Goal: Answer question/provide support

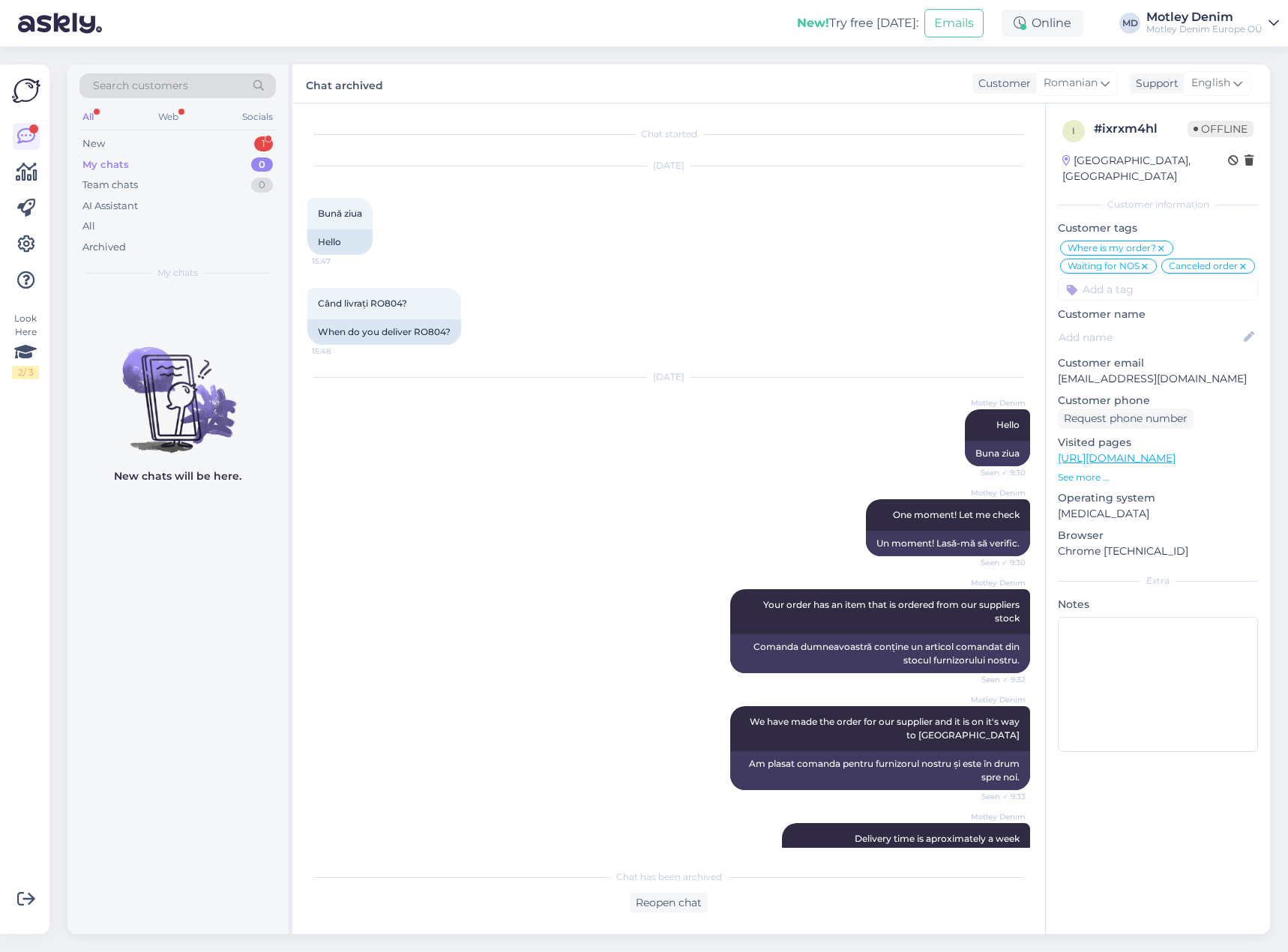
scroll to position [903, 0]
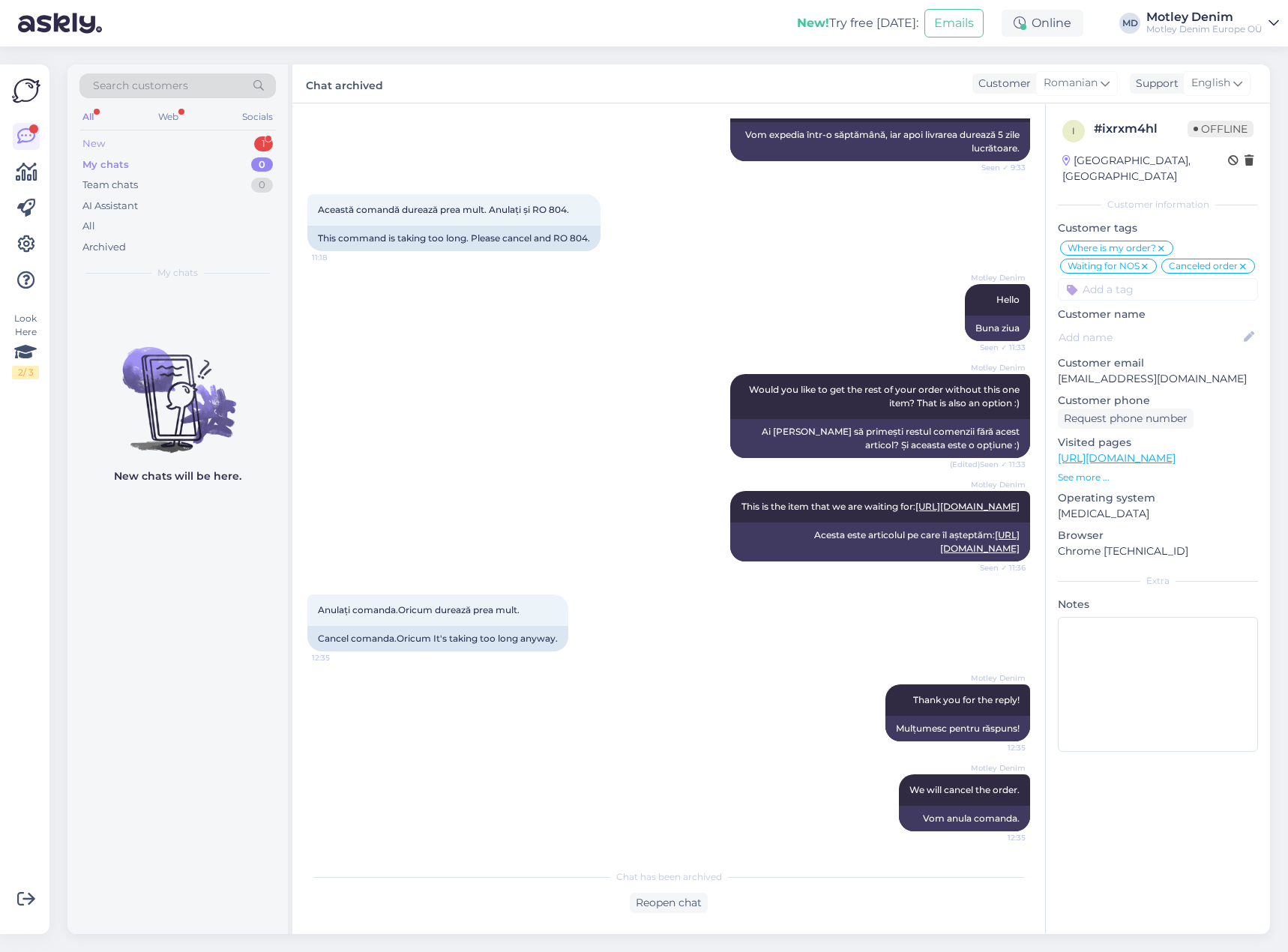
click at [198, 146] on div "New 1" at bounding box center [178, 144] width 197 height 21
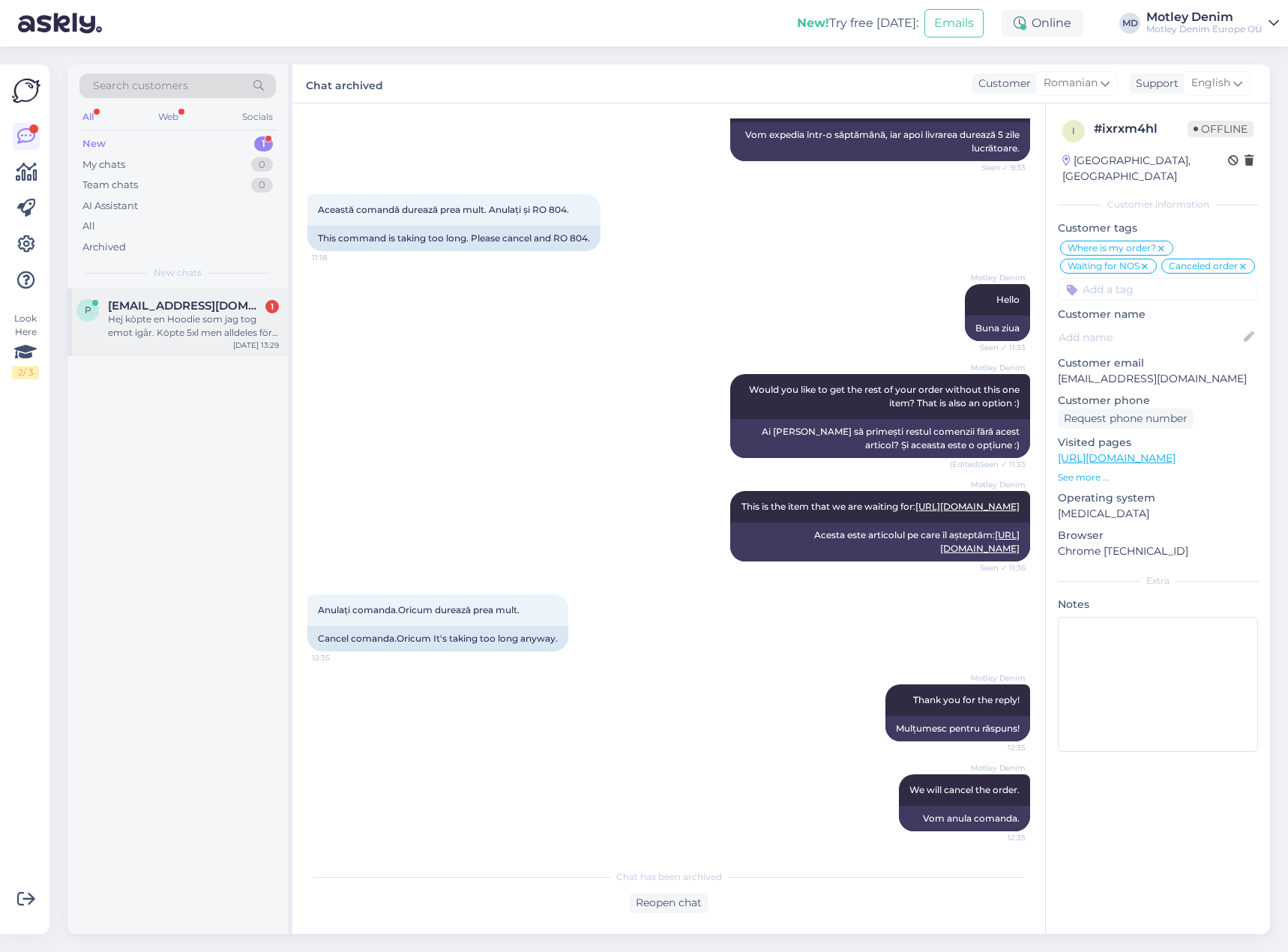
click at [204, 326] on div "Hej köpte en Hoodie som jag tog emot igår. Köpte 5xl men alldeles för stor för …" at bounding box center [193, 326] width 171 height 27
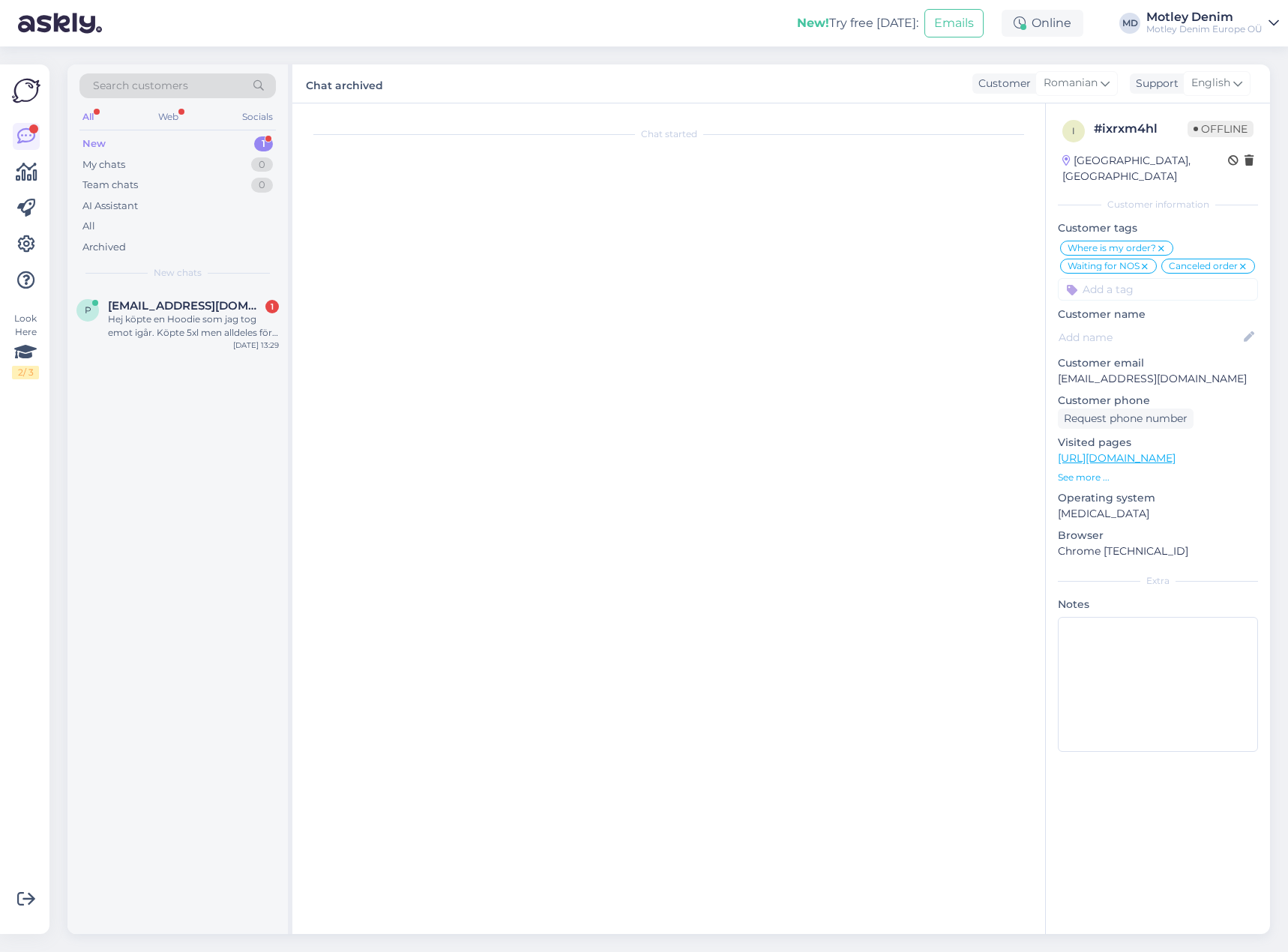
scroll to position [0, 0]
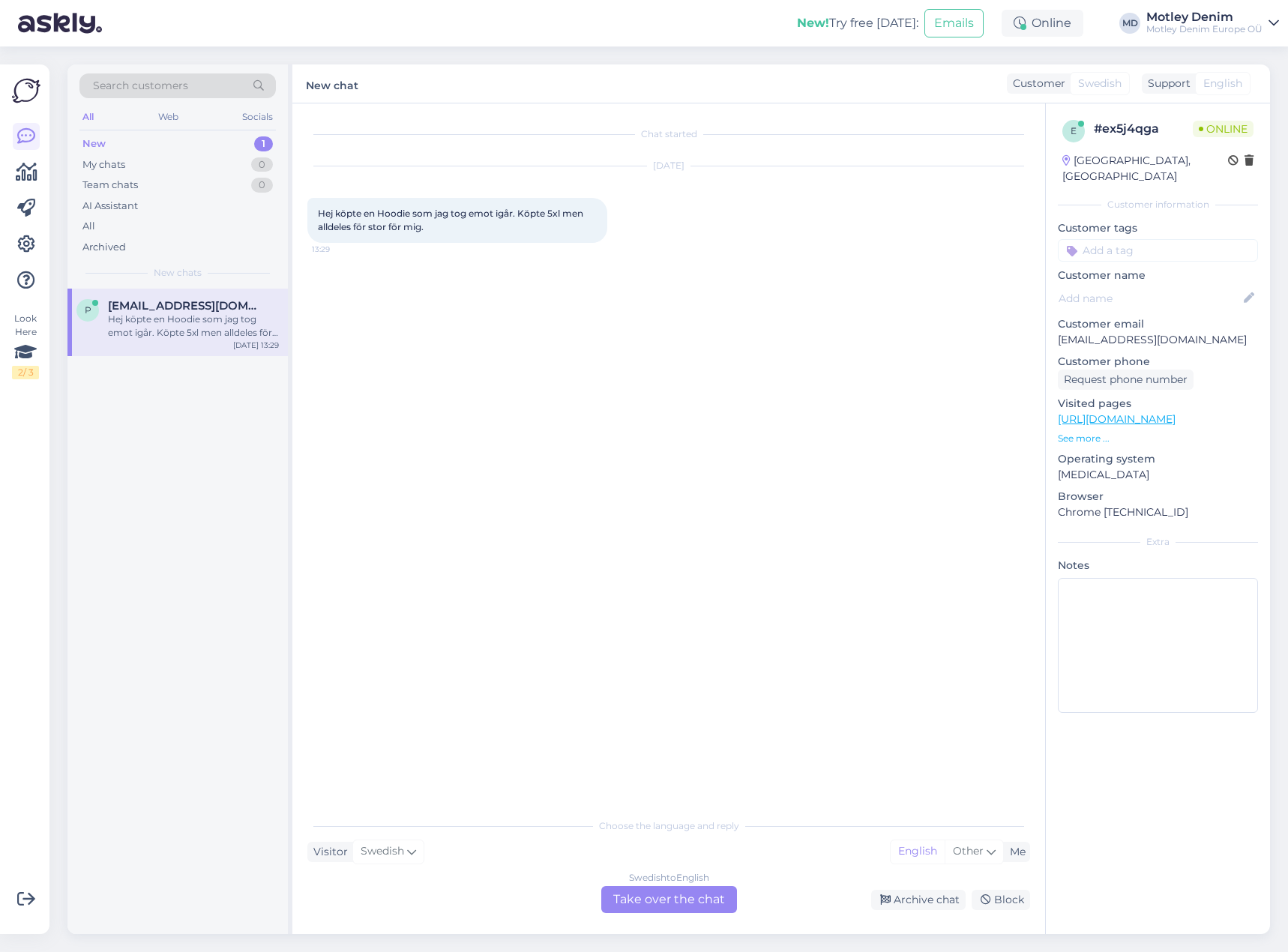
click at [642, 907] on div "Swedish to English Take over the chat" at bounding box center [669, 899] width 135 height 27
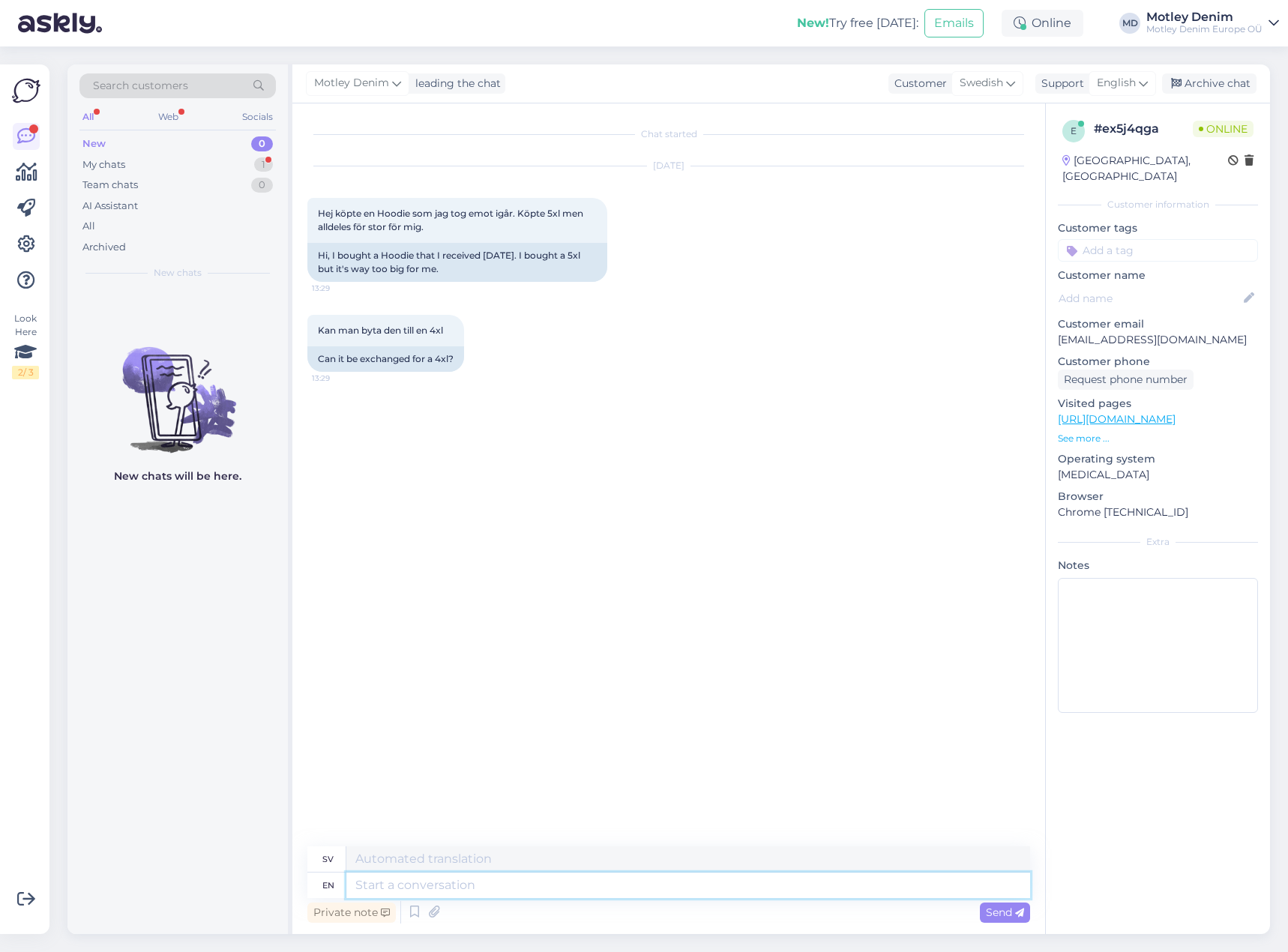
click at [550, 894] on textarea at bounding box center [688, 885] width 684 height 26
type textarea "Hello"
type textarea "Hej"
type textarea "Yes i"
type textarea "[PERSON_NAME]"
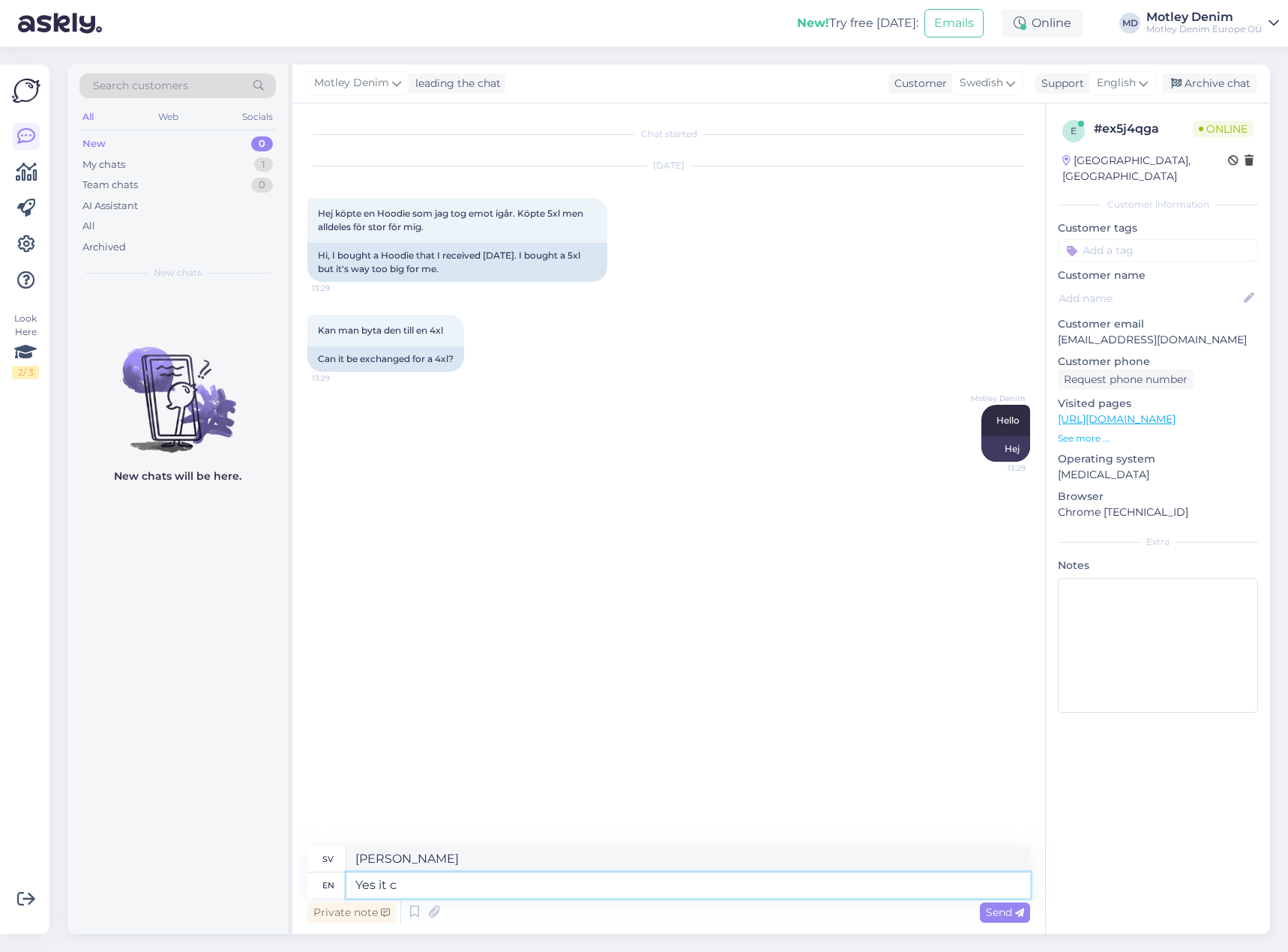
type textarea "Yes it ca"
type textarea "Ja det"
type textarea "Yes it can."
type textarea "Ja, det kan det."
type textarea "Please u"
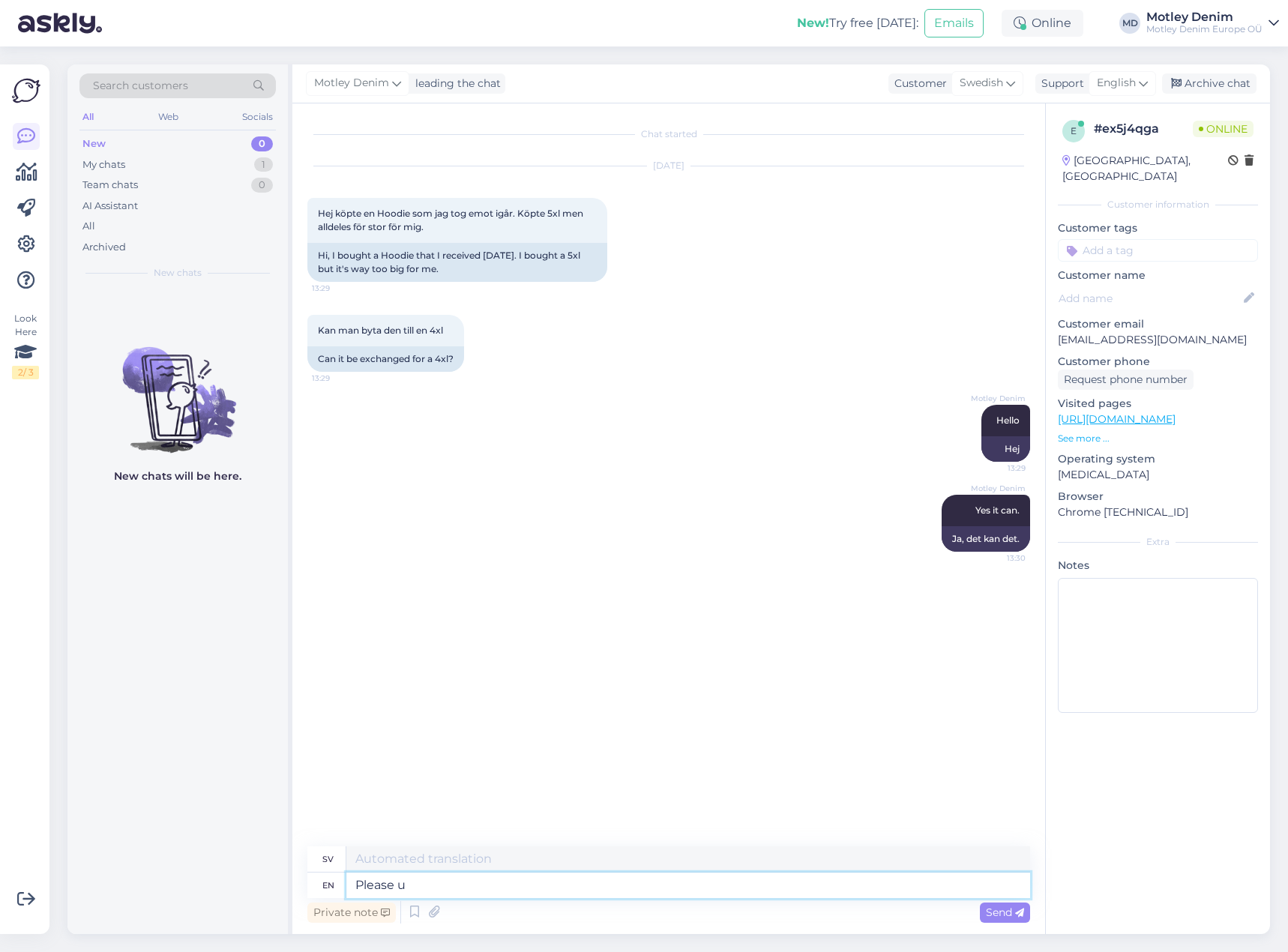
type textarea "Behaga"
type textarea "Please use"
type textarea "Använd gärna"
type textarea "Please use our re"
type textarea "Använd gärna vår"
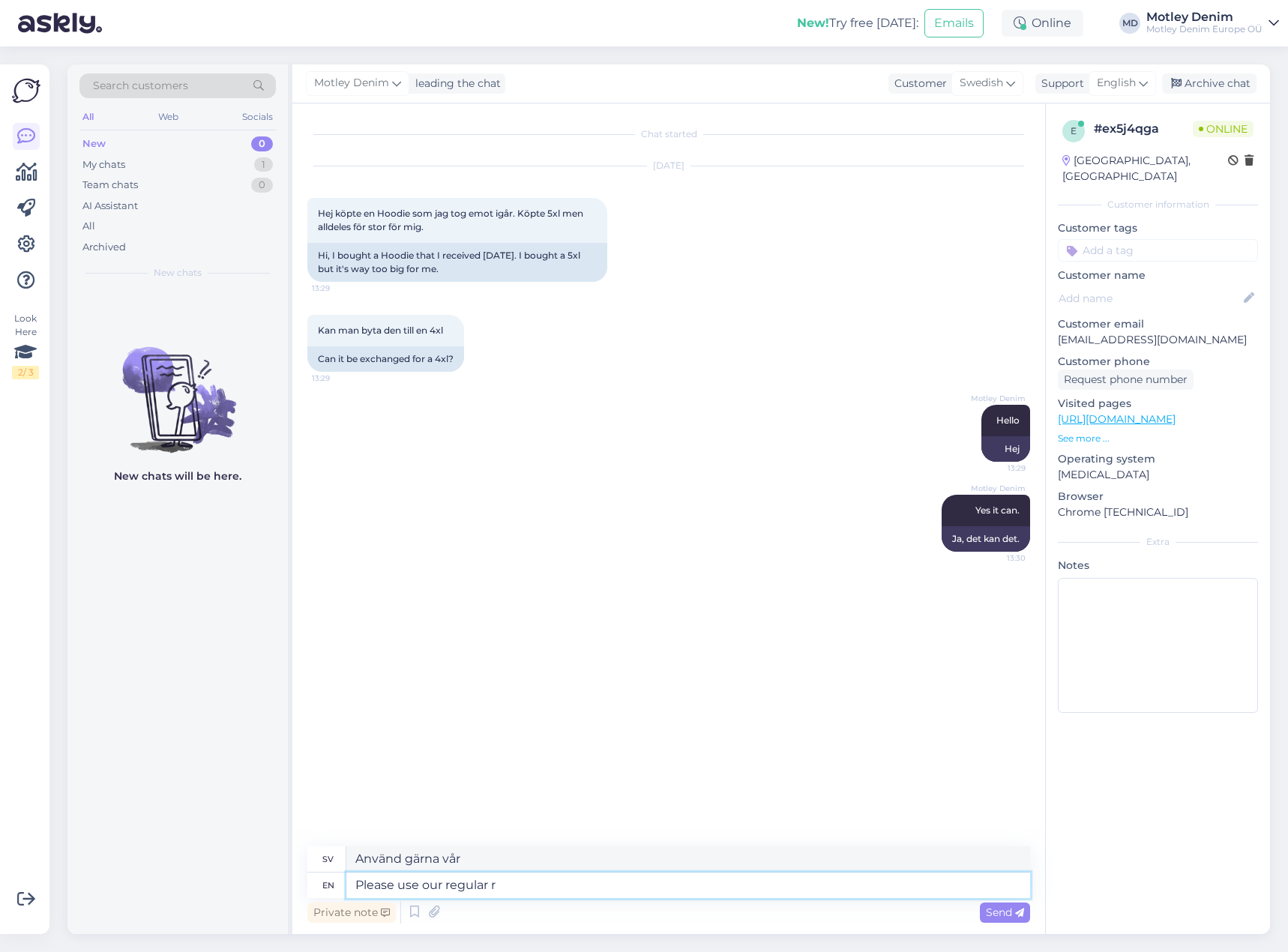
type textarea "Please use our regular re"
type textarea "Använd [PERSON_NAME] vanliga"
type textarea "Please use our regular return sy"
type textarea "Använd vår vanliga returpolicy"
type textarea "Please use our regular return system"
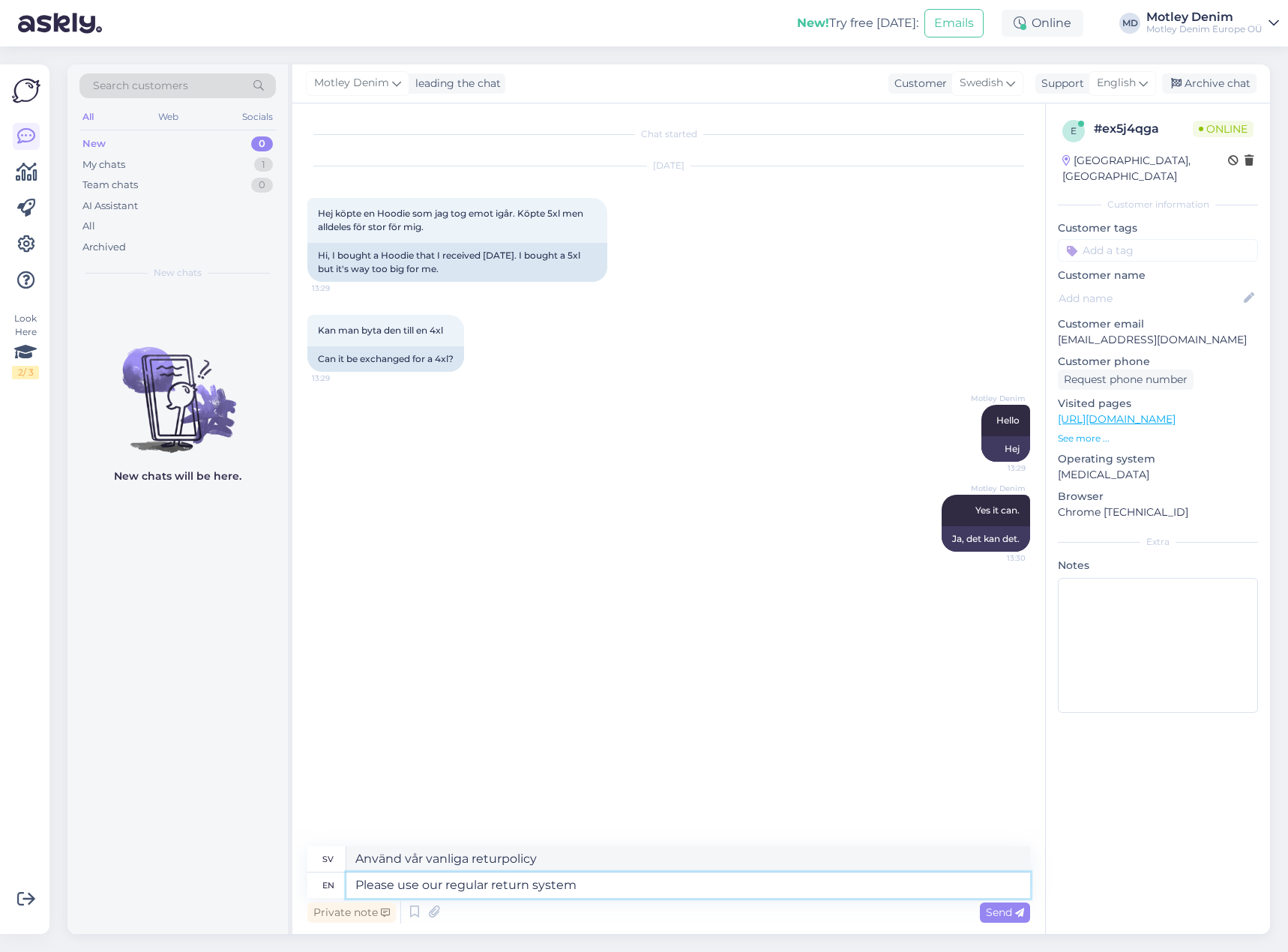
type textarea "Använd vårt vanliga retursystem"
type textarea "Please use our regular return system to ch"
type textarea "Använd vårt vanliga retursystem för att"
type textarea "Please use our regular return system to change y"
type textarea "Använd vårt vanliga retursystem för att byta"
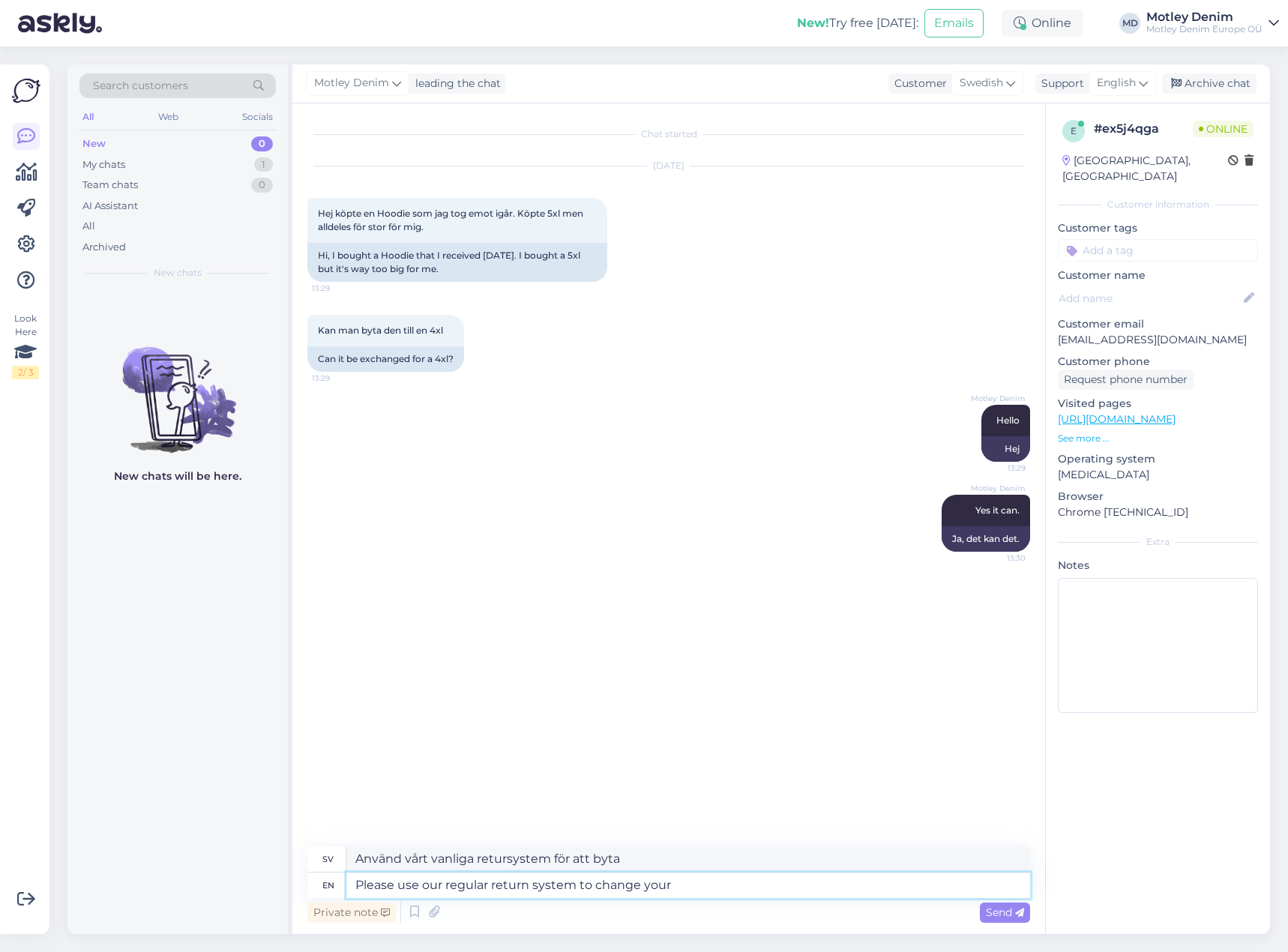
type textarea "Please use our regular return system to change your r"
type textarea "Använd vårt vanliga retursystem för att [PERSON_NAME] din"
type textarea "Please use our regular return system to change your size."
type textarea "Använd vårt vanliga retursystem för att [PERSON_NAME] din storlek."
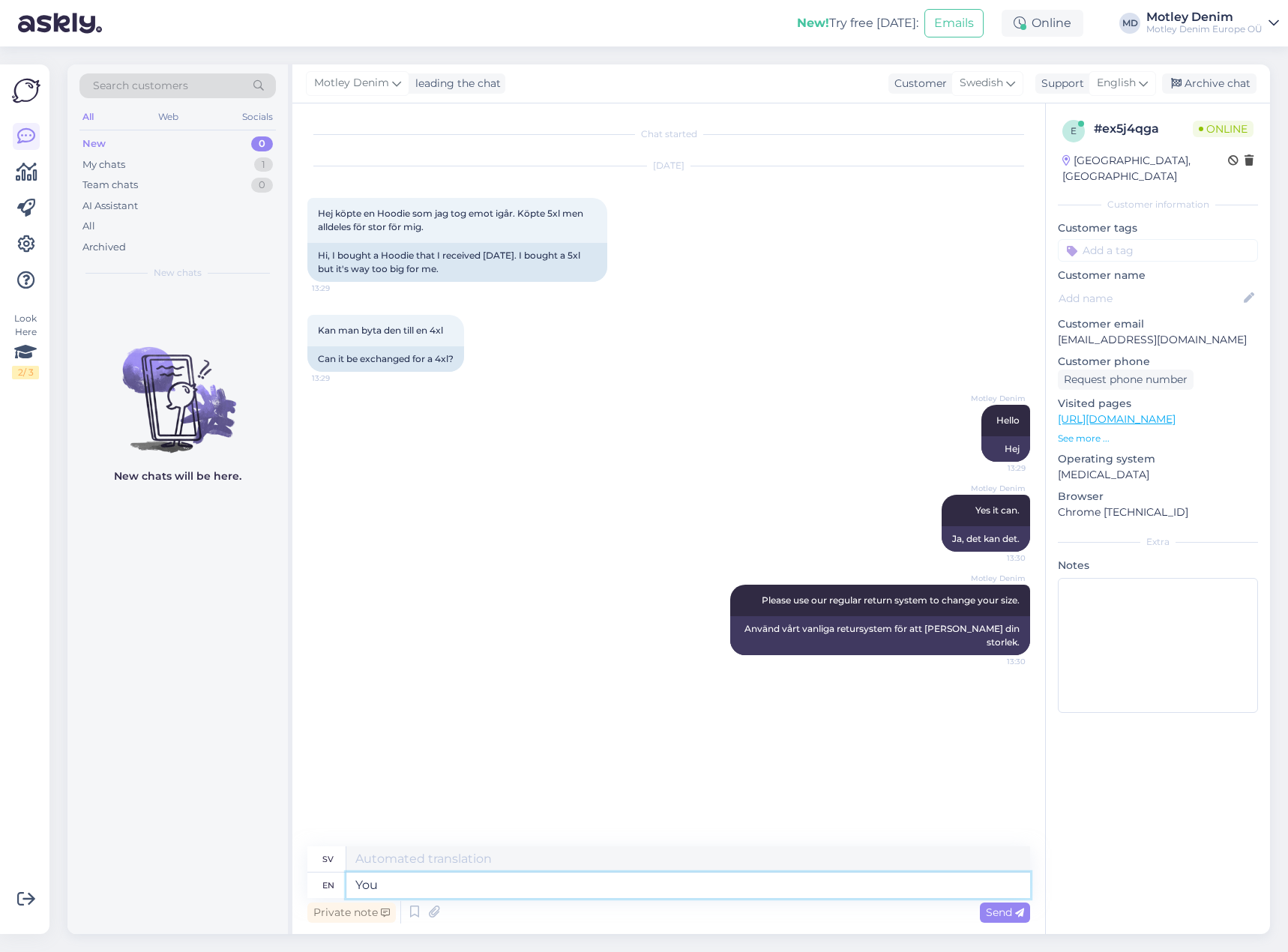
type textarea "You"
type textarea "Du"
type textarea "You return i"
type textarea "Du återvänder"
type textarea "You return it, we"
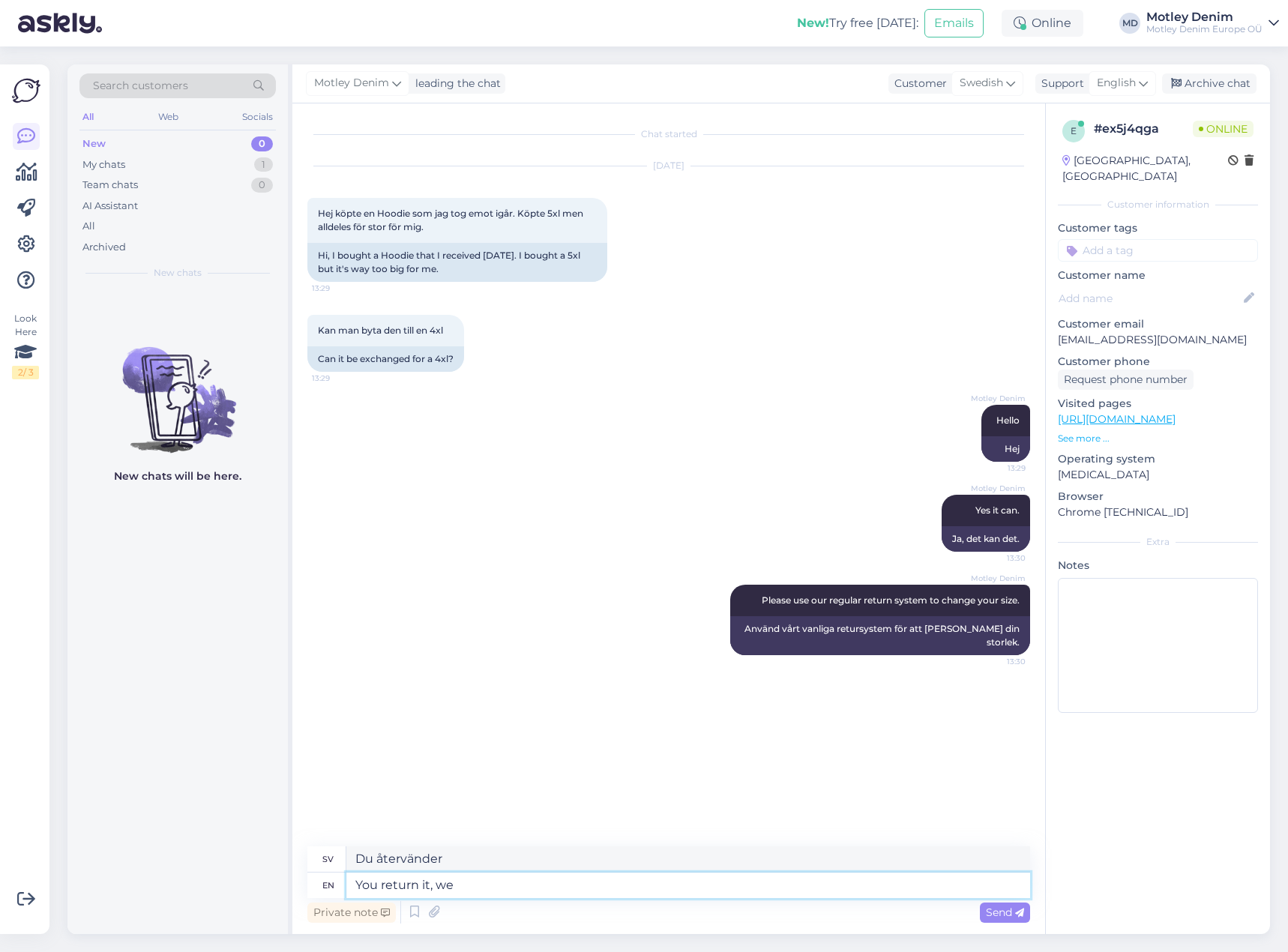
type textarea "Du returnerar den,"
type textarea "You return it, we"
type textarea "Du returnerar det, vi"
type textarea "You return it, we refund y"
type textarea "Du returnerar det, vi återbetalar"
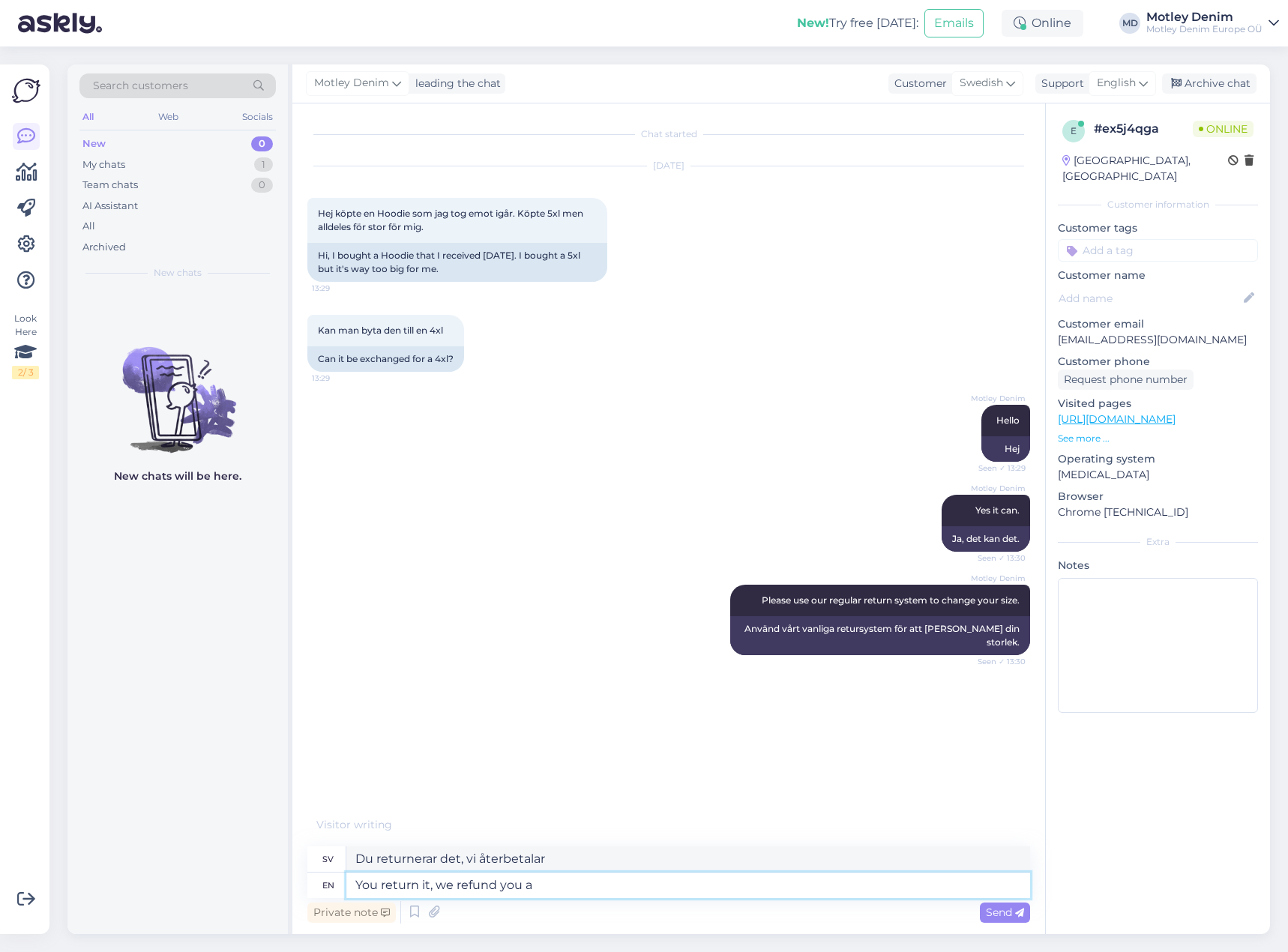
type textarea "You return it, we refund you an"
type textarea "Du returnerar det, vi återbetalar dig"
type textarea "You return it, we refund you and y"
type textarea "Du returnerar det, vi återbetalar dig och"
type textarea "You return it, we refund you and you can"
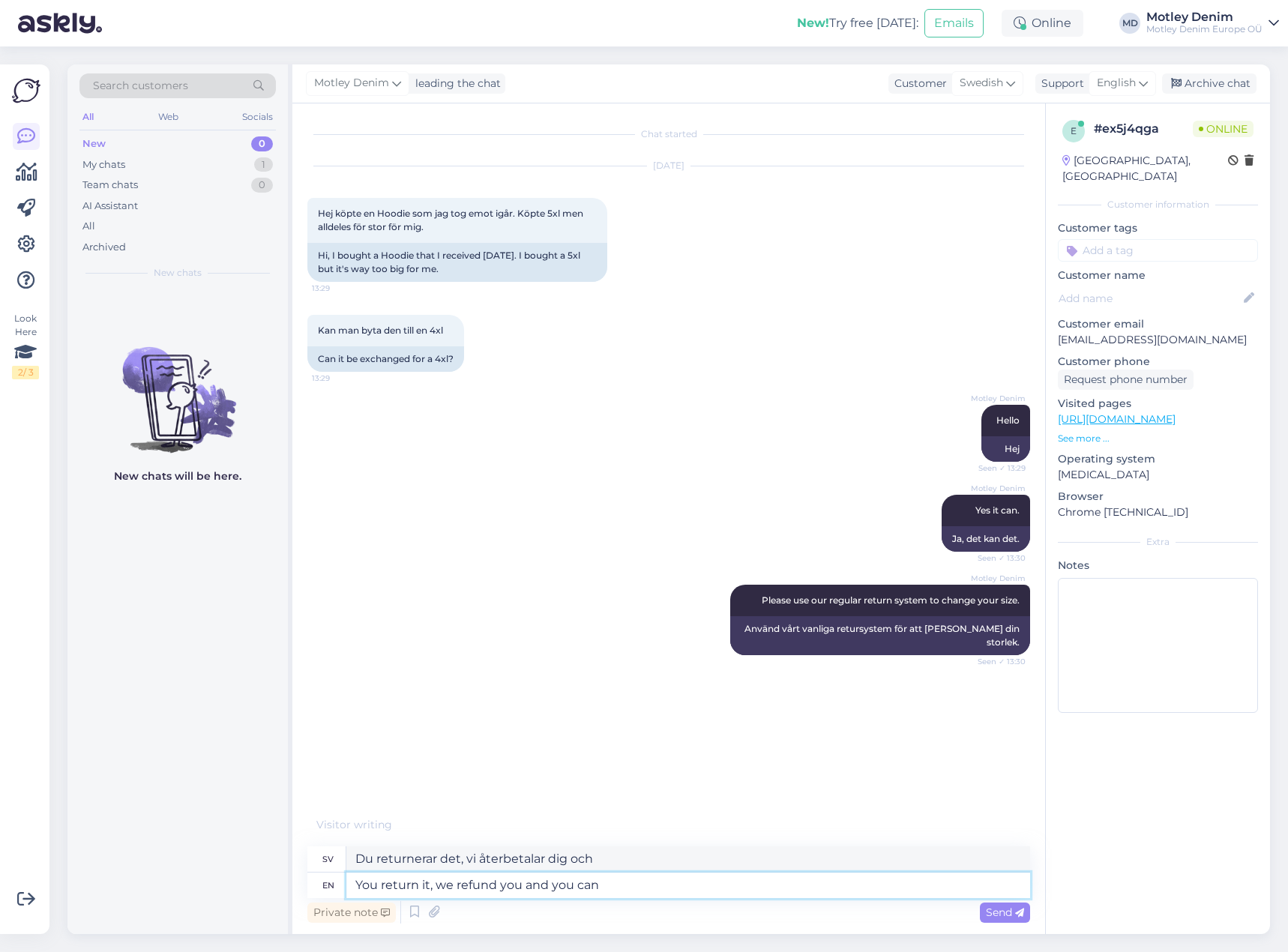
type textarea "Du returnerar det, vi återbetalar dig och du"
type textarea "You return it, we refund you and you can b"
type textarea "Du returnerar det, vi återbetalar dig och du kan"
type textarea "You return it, we refund you and you can buy a"
type textarea "Du returnerar det, vi återbetalar pengarna och du kan köpa det"
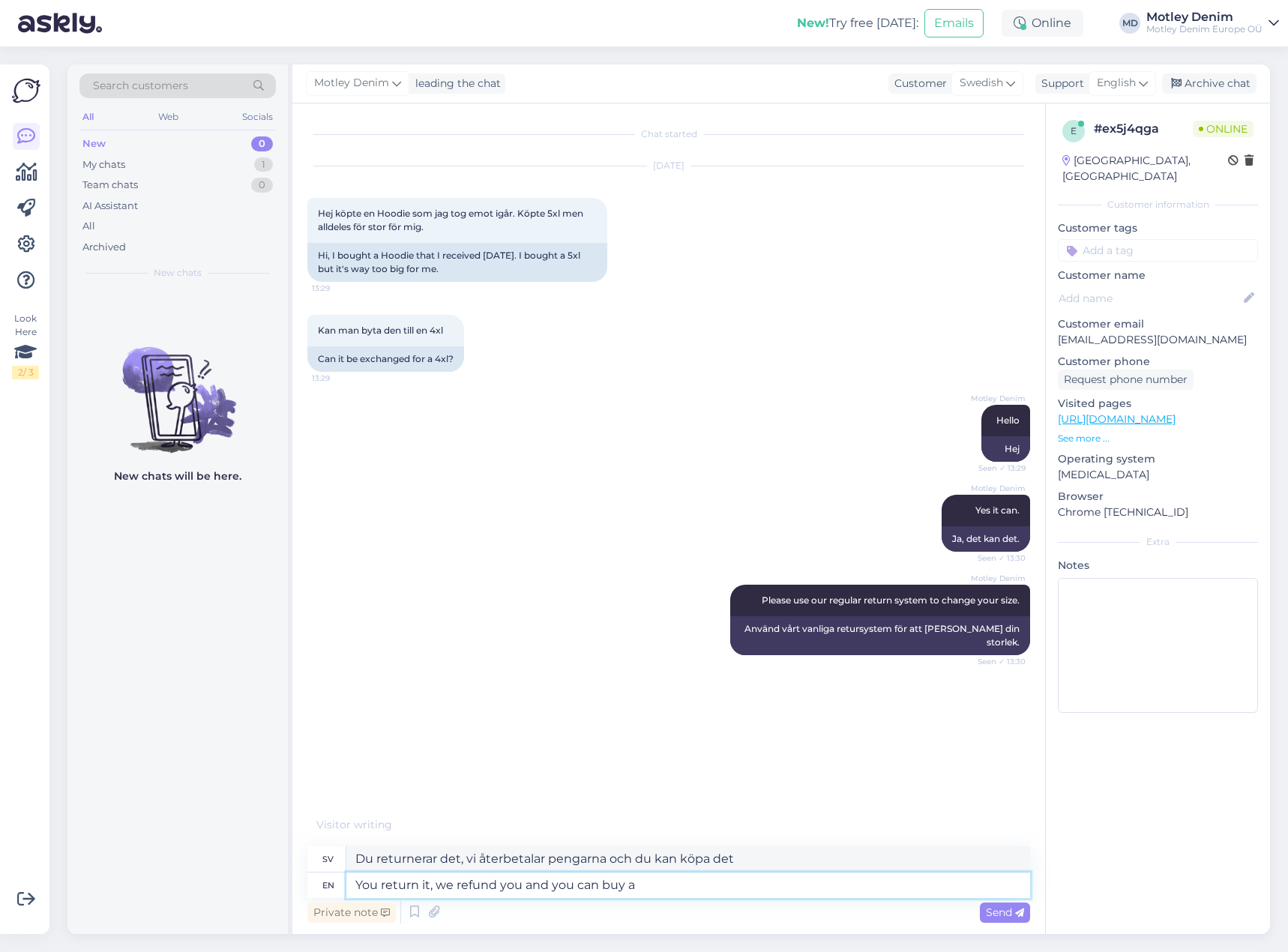
type textarea "You return it, we refund you and you can buy a"
type textarea "Du returnerar den, vi återbetalar pengarna och du kan köpa en"
type textarea "You return it, we refund you and you can buy a correct s"
type textarea "Du returnerar den, vi återbetalar pengarna och du kan köpa en korrekt"
type textarea "You return it, we refund you and you can buy a correct size."
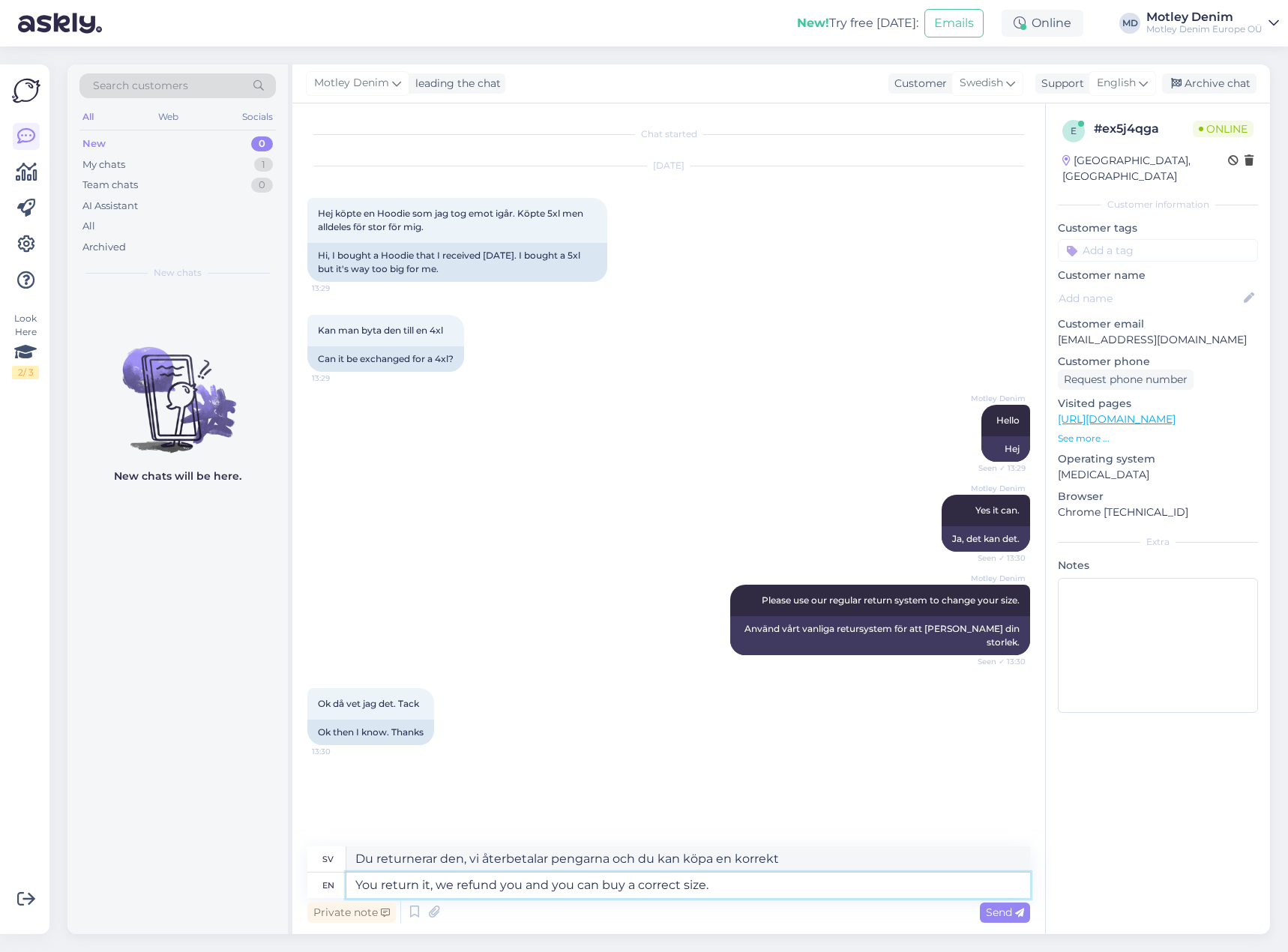
type textarea "Du returnerar den, vi återbetalar dig och du kan köpa en i rätt storlek."
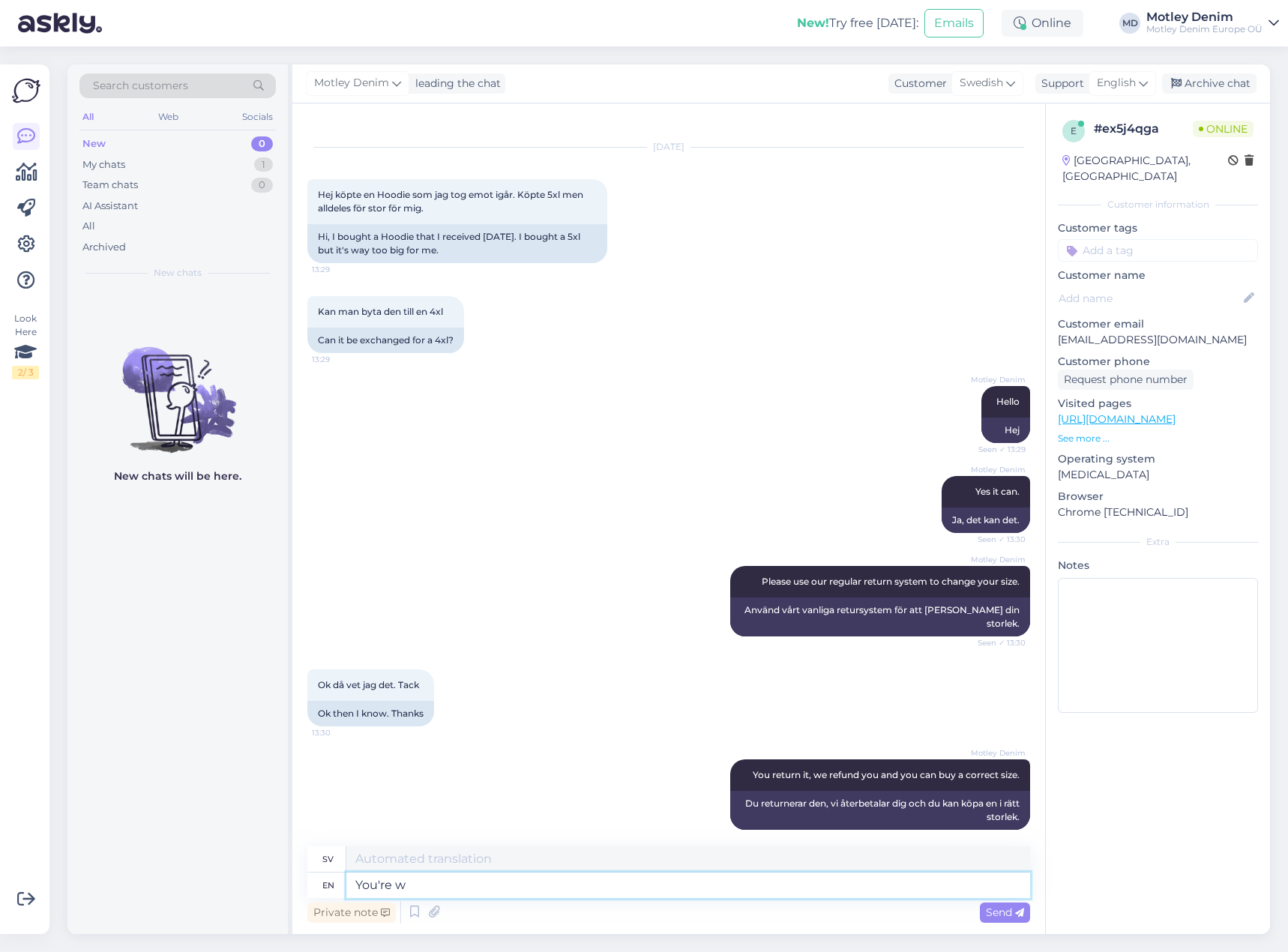
type textarea "You're we"
type textarea "Du är"
type textarea "You're welcomoe :)"
type textarea "Du är välkommen"
type textarea "You're welcome :"
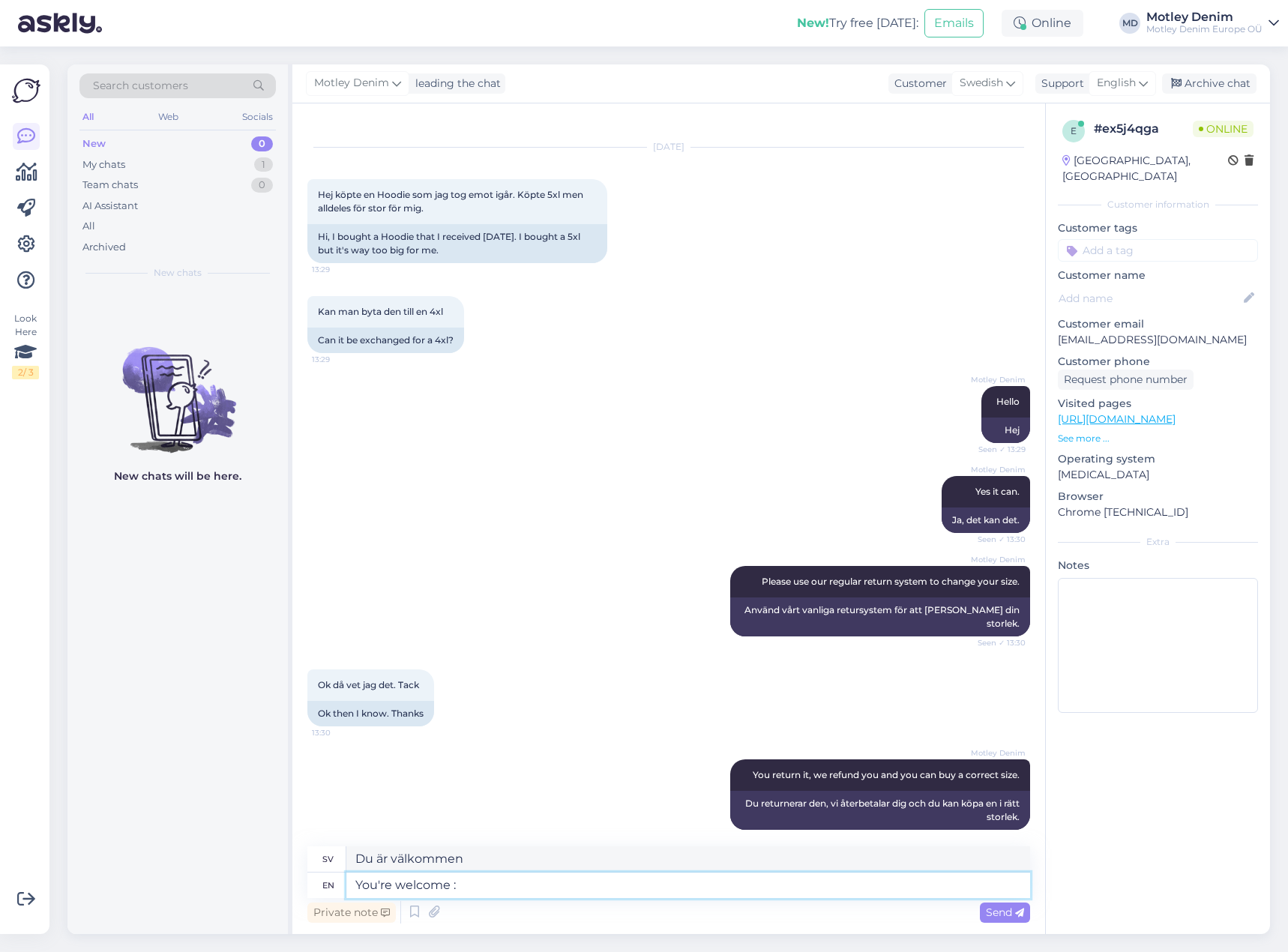
type textarea "Varsågod"
type textarea "You're welcome :)"
type textarea "Varsågod :)"
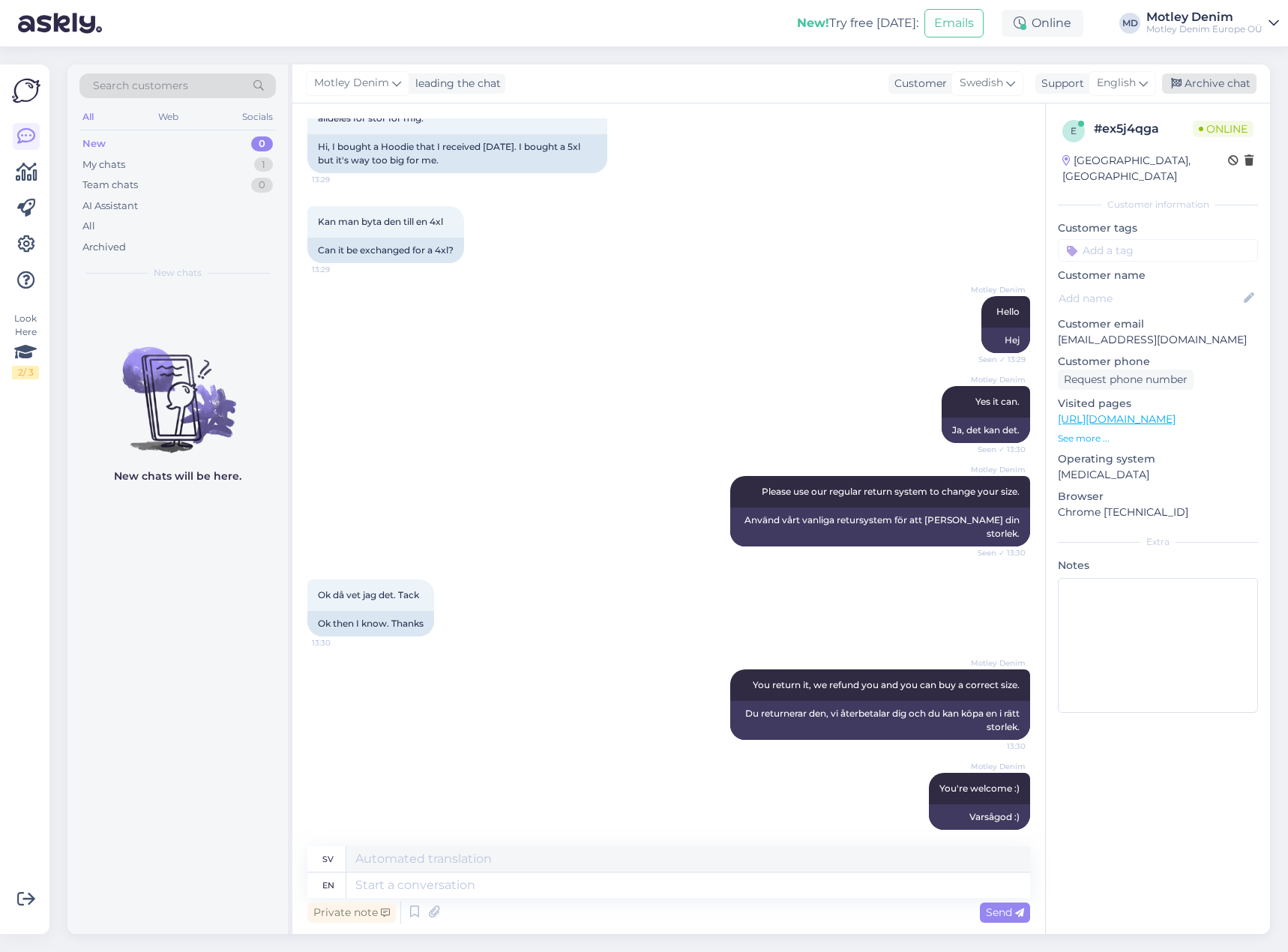
click at [1218, 76] on div "Archive chat" at bounding box center [1210, 83] width 95 height 20
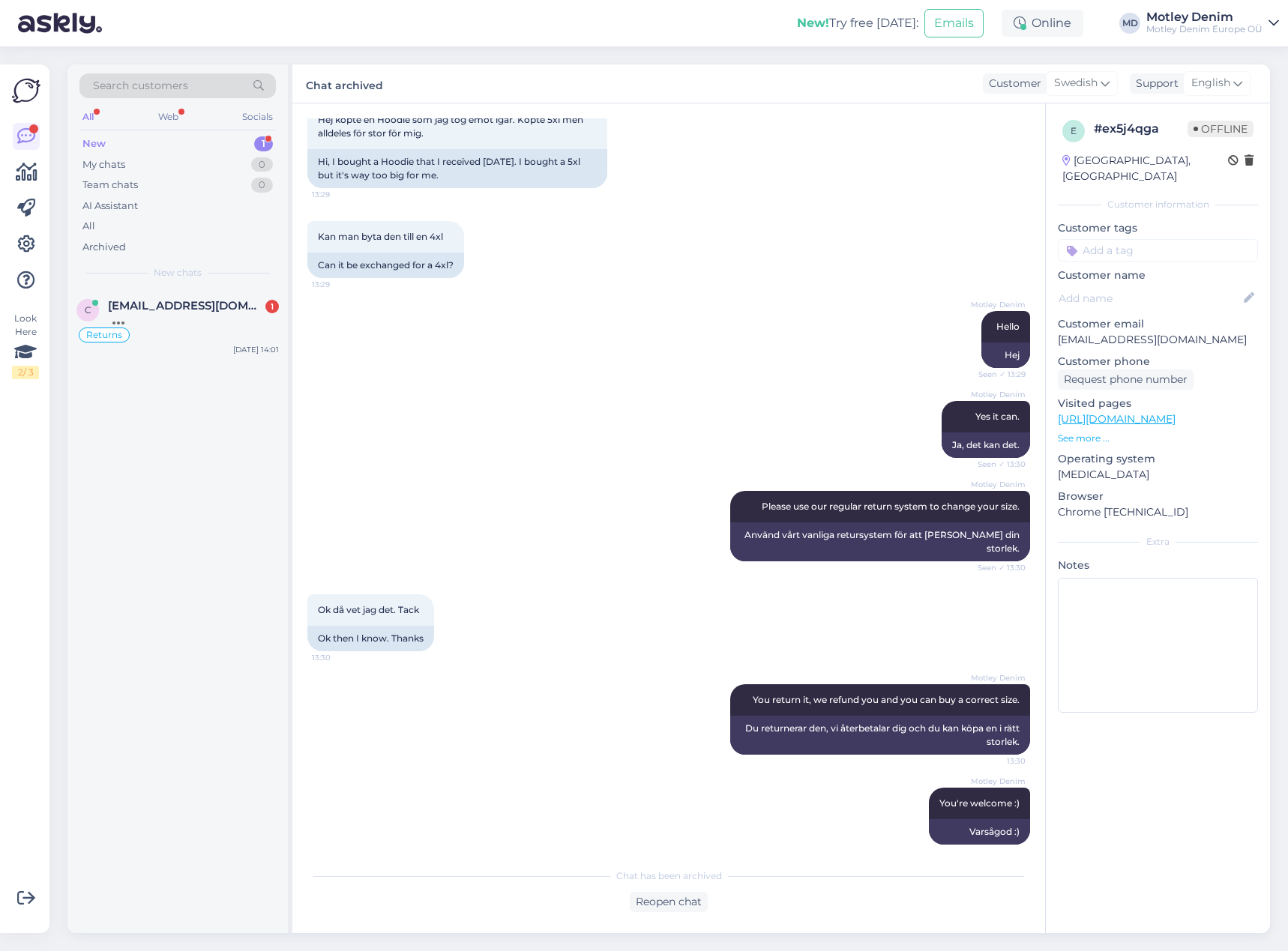
scroll to position [95, 0]
click at [175, 331] on div "Returns" at bounding box center [178, 335] width 202 height 18
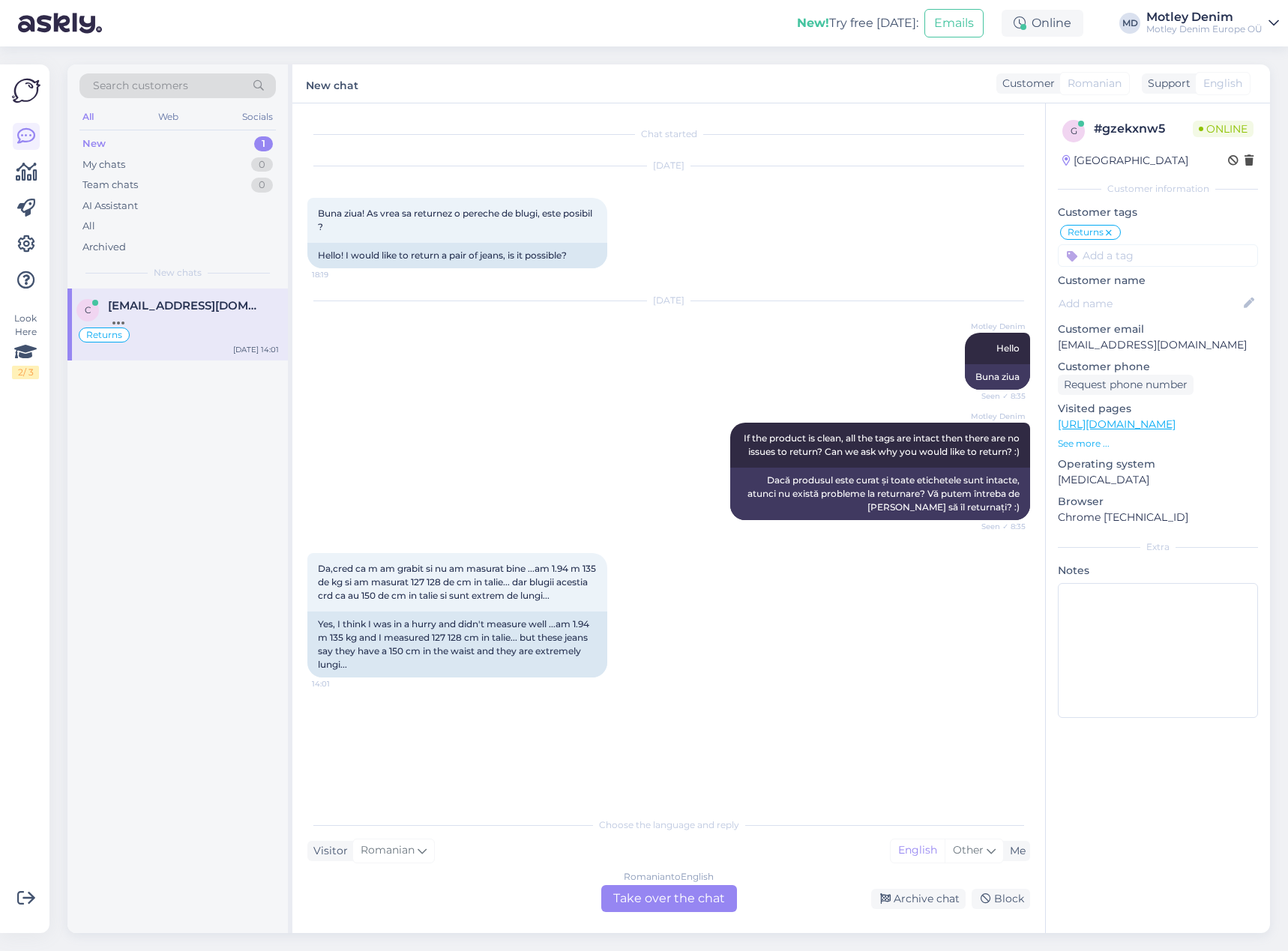
click at [657, 896] on div "Romanian to English Take over the chat" at bounding box center [669, 898] width 135 height 27
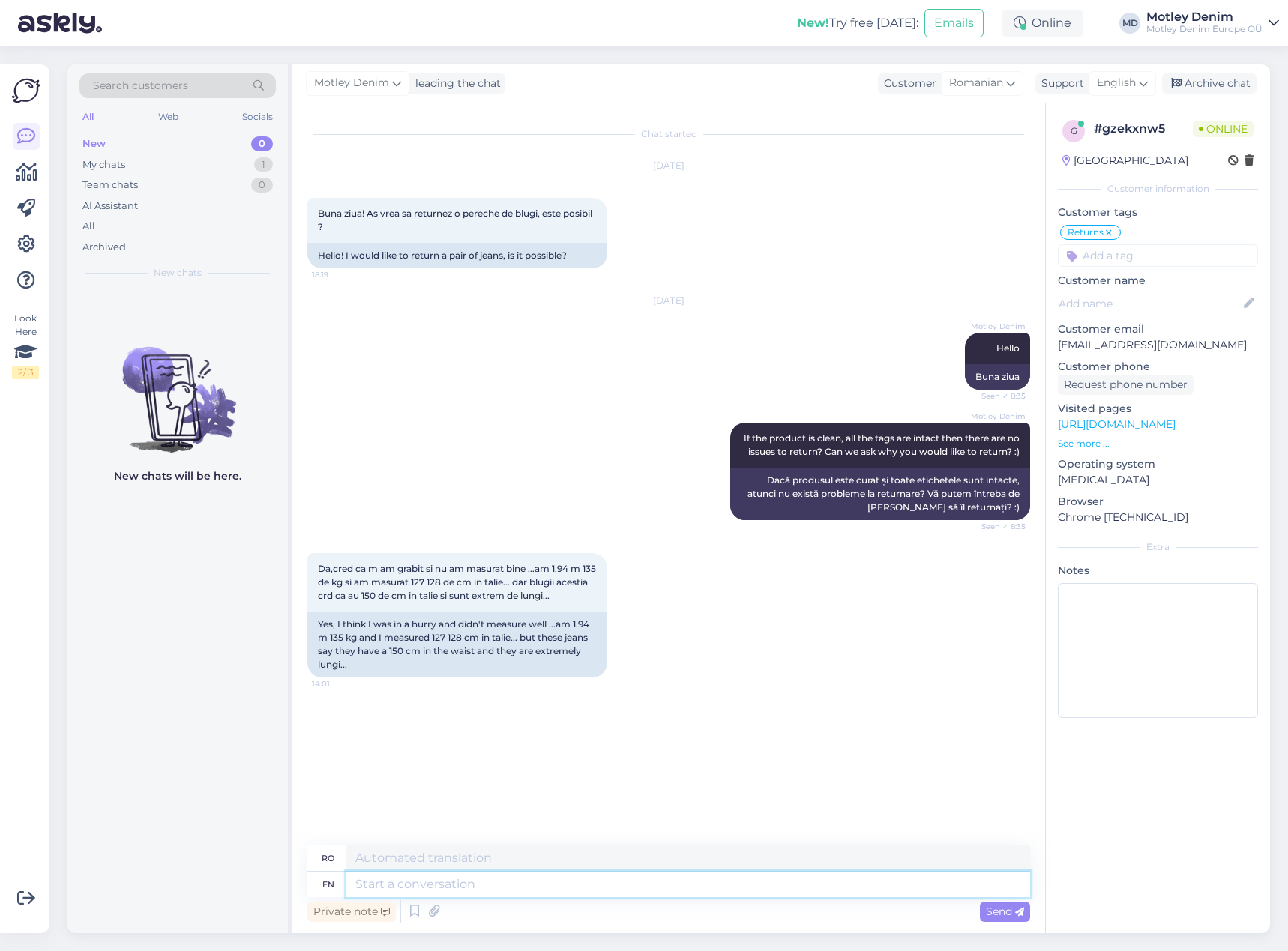
drag, startPoint x: 465, startPoint y: 885, endPoint x: 541, endPoint y: 869, distance: 77.7
click at [466, 886] on textarea at bounding box center [688, 884] width 684 height 26
type textarea "It h"
type textarea "Acesta"
type textarea "It happ"
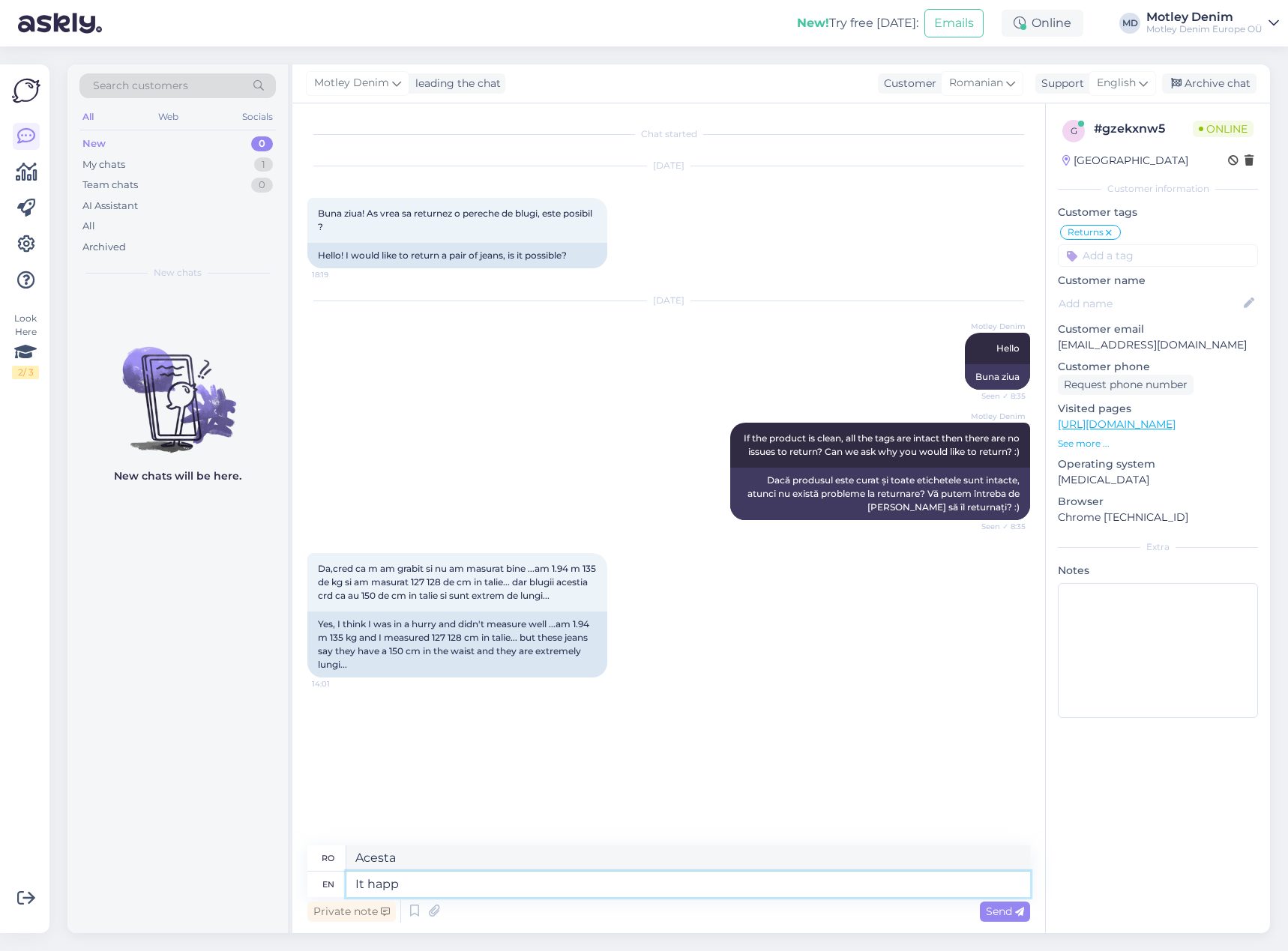
type textarea "A"
type textarea "It happens."
type textarea "Se întâmplă."
type textarea "It happens. :)"
type textarea "Se întâmplă. :)"
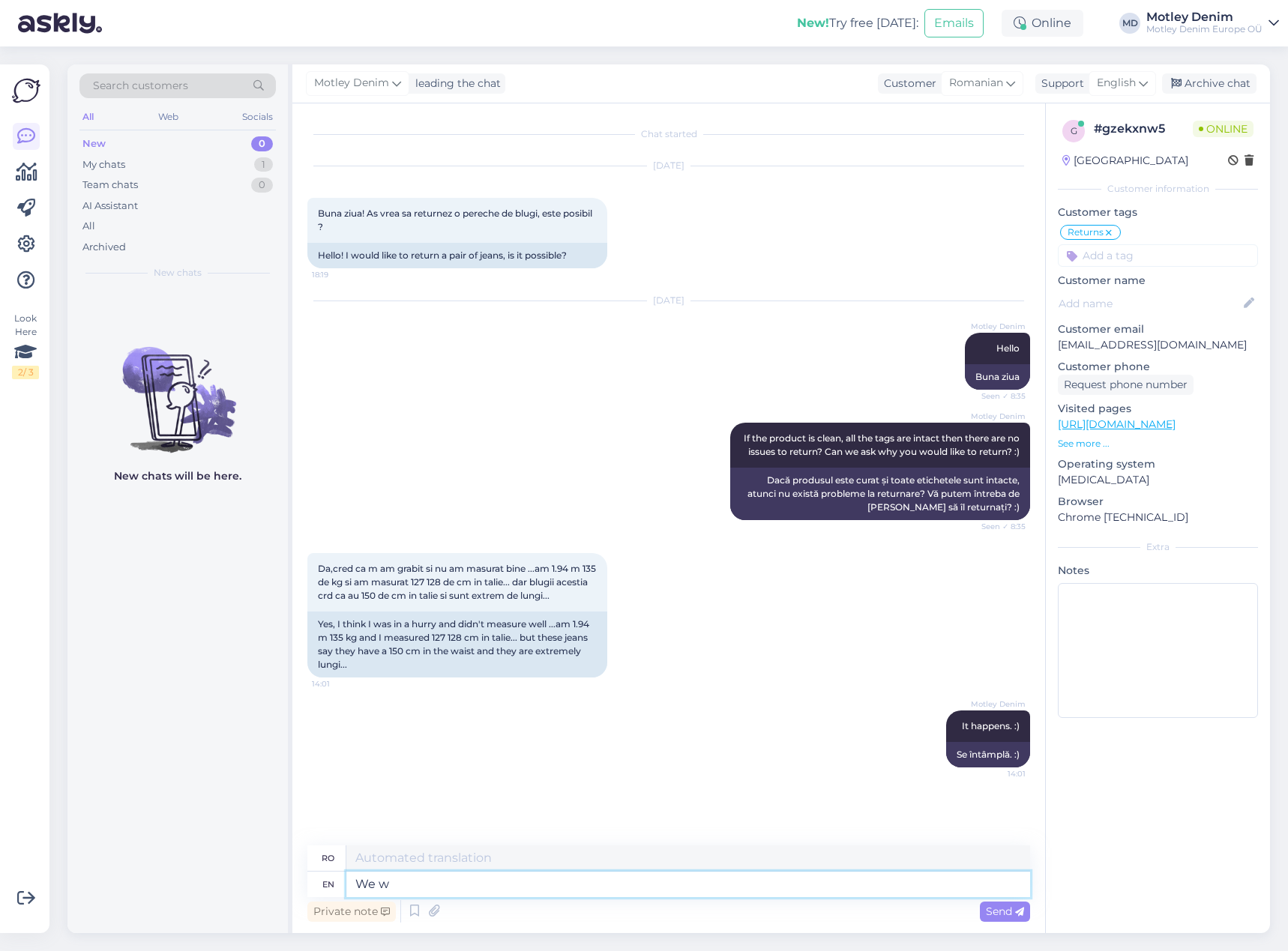
type textarea "We wi"
type textarea "Noi"
type textarea "We will p"
type textarea "Vom"
type textarea "We will process i"
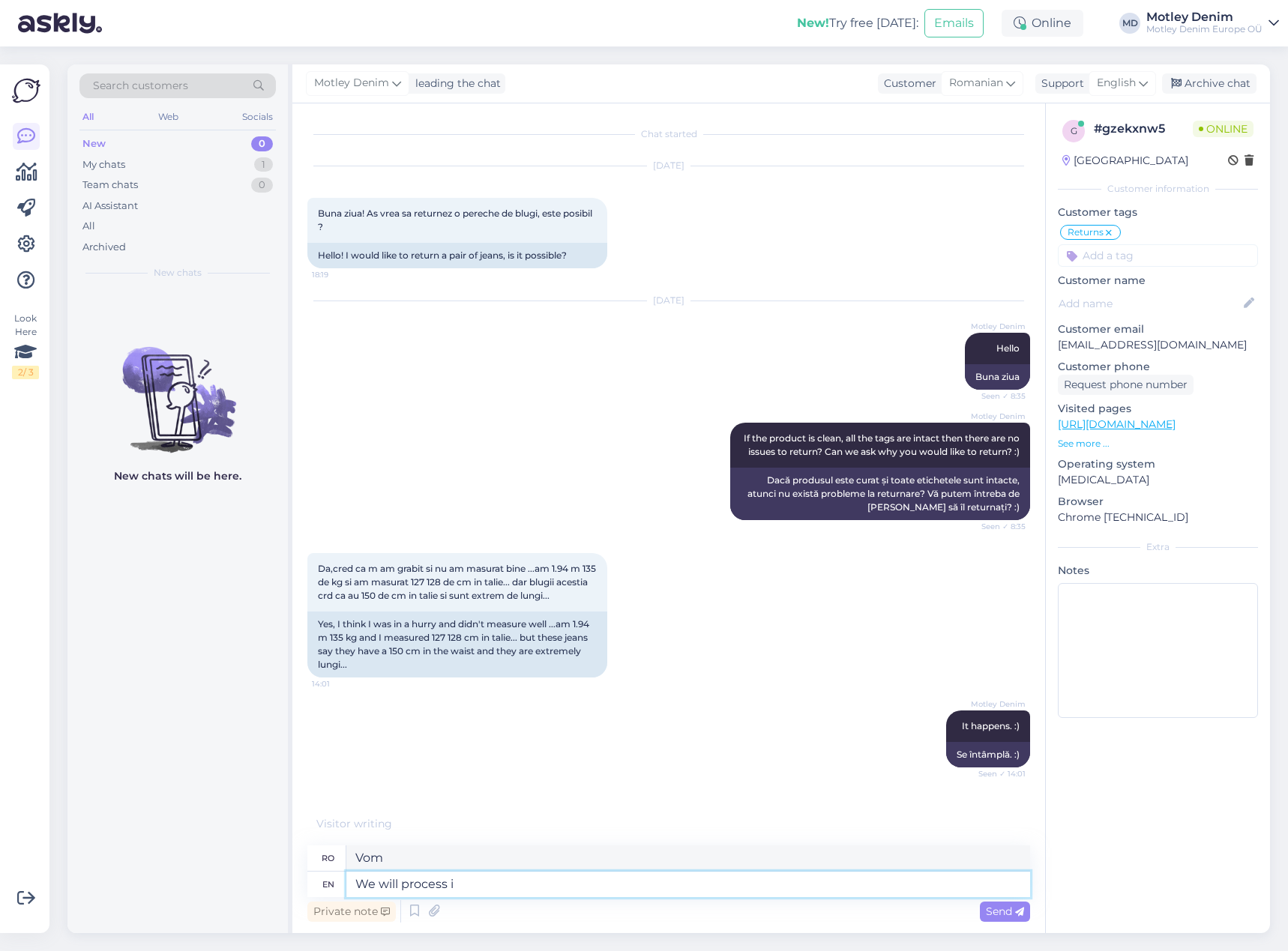
type textarea "Vom procesa"
type textarea "We will process it an"
type textarea "Îl vom procesa"
type textarea "We will process it and"
type textarea "Îl vom procesa și"
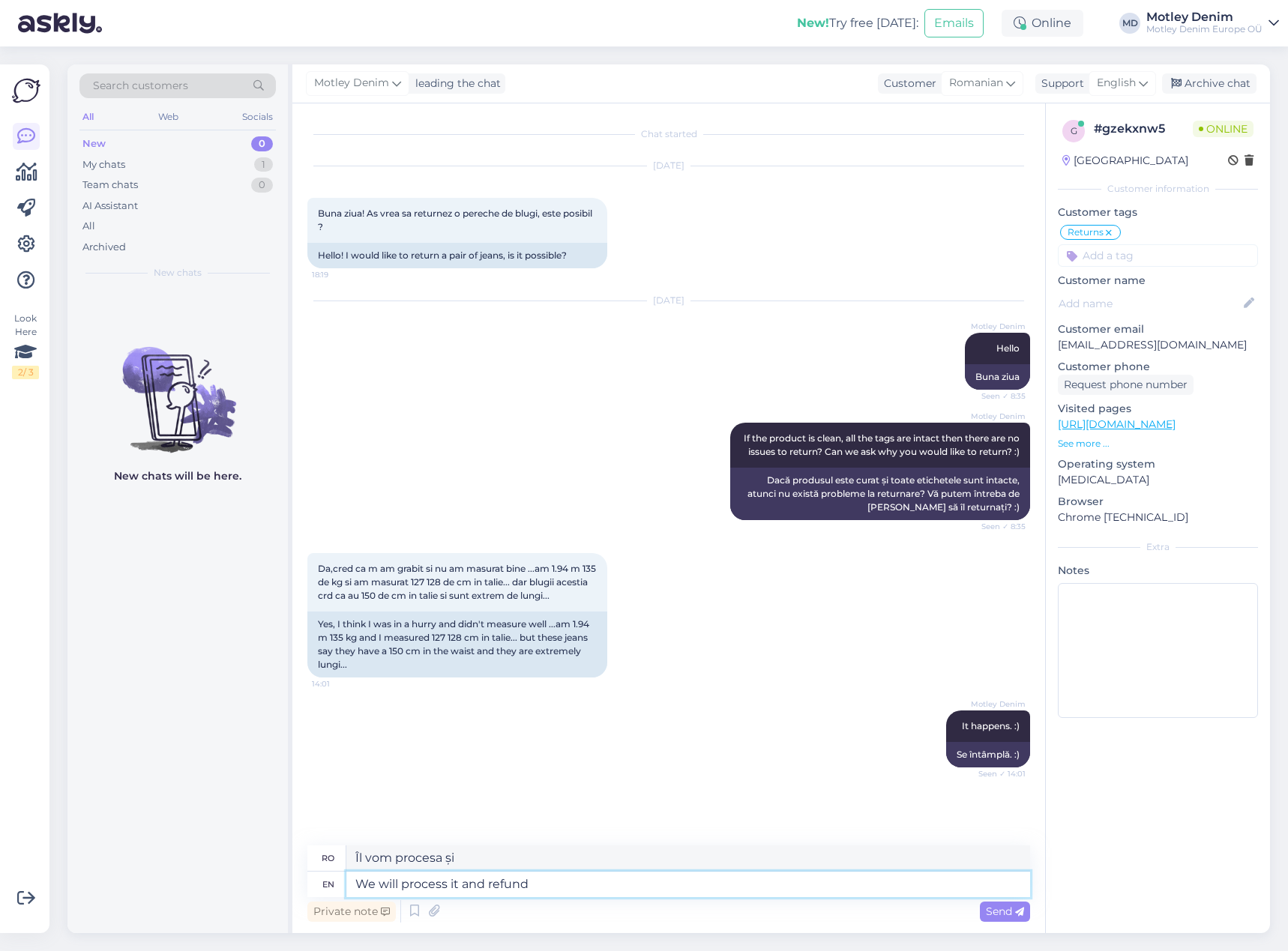
type textarea "We will process it and refund"
type textarea "Îl vom procesa și vom rambursa"
type textarea "We will process it and refund when it"
type textarea "Îl vom procesa și vom rambursa banii când"
type textarea "We will process it and refund when it a"
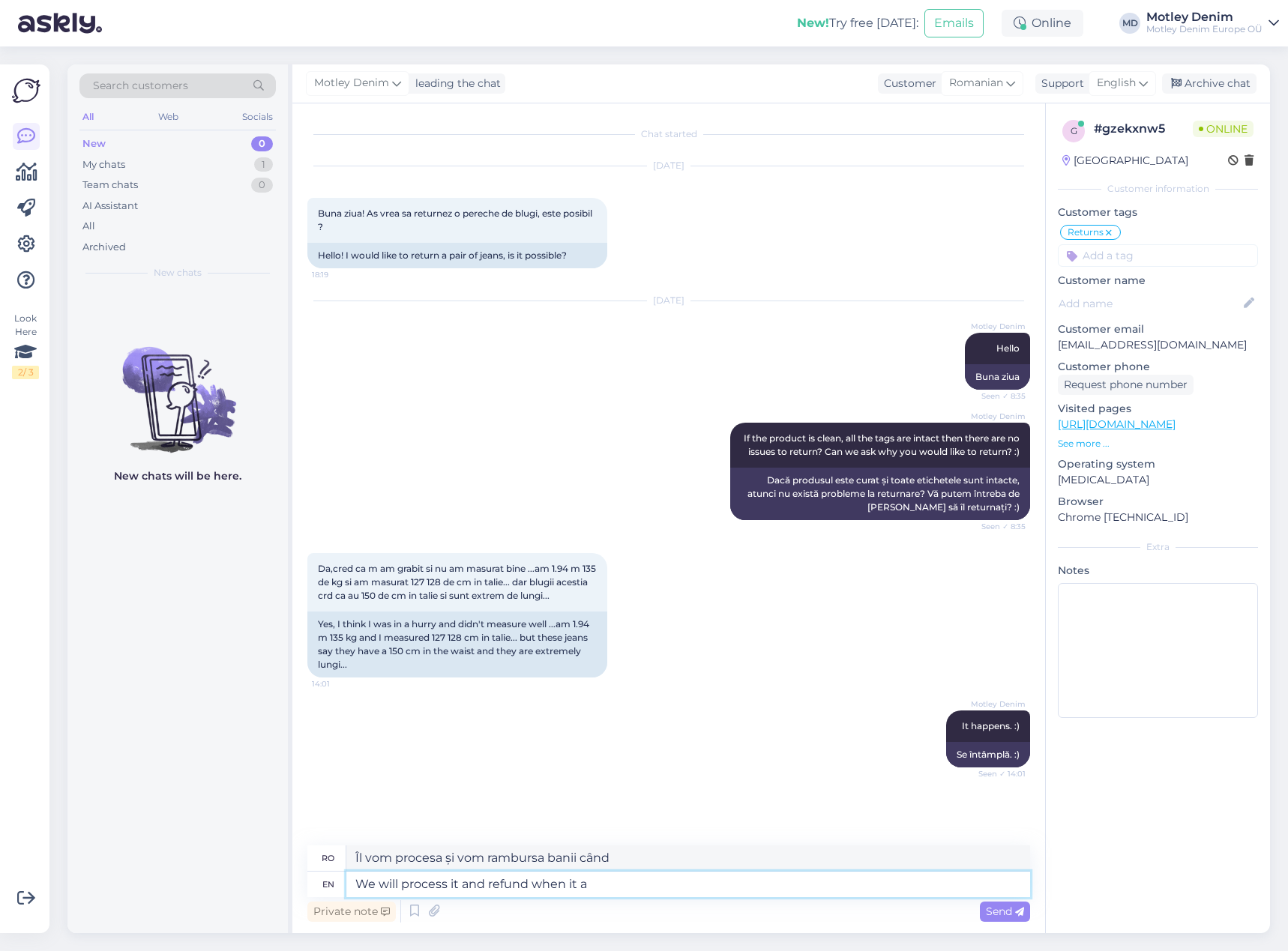
type textarea "Îl vom procesa și vă vom rambursa banii când va fi"
type textarea "We will process it and refund when it arrives."
type textarea "Îl vom procesa și vom rambursa banii când va ajunge."
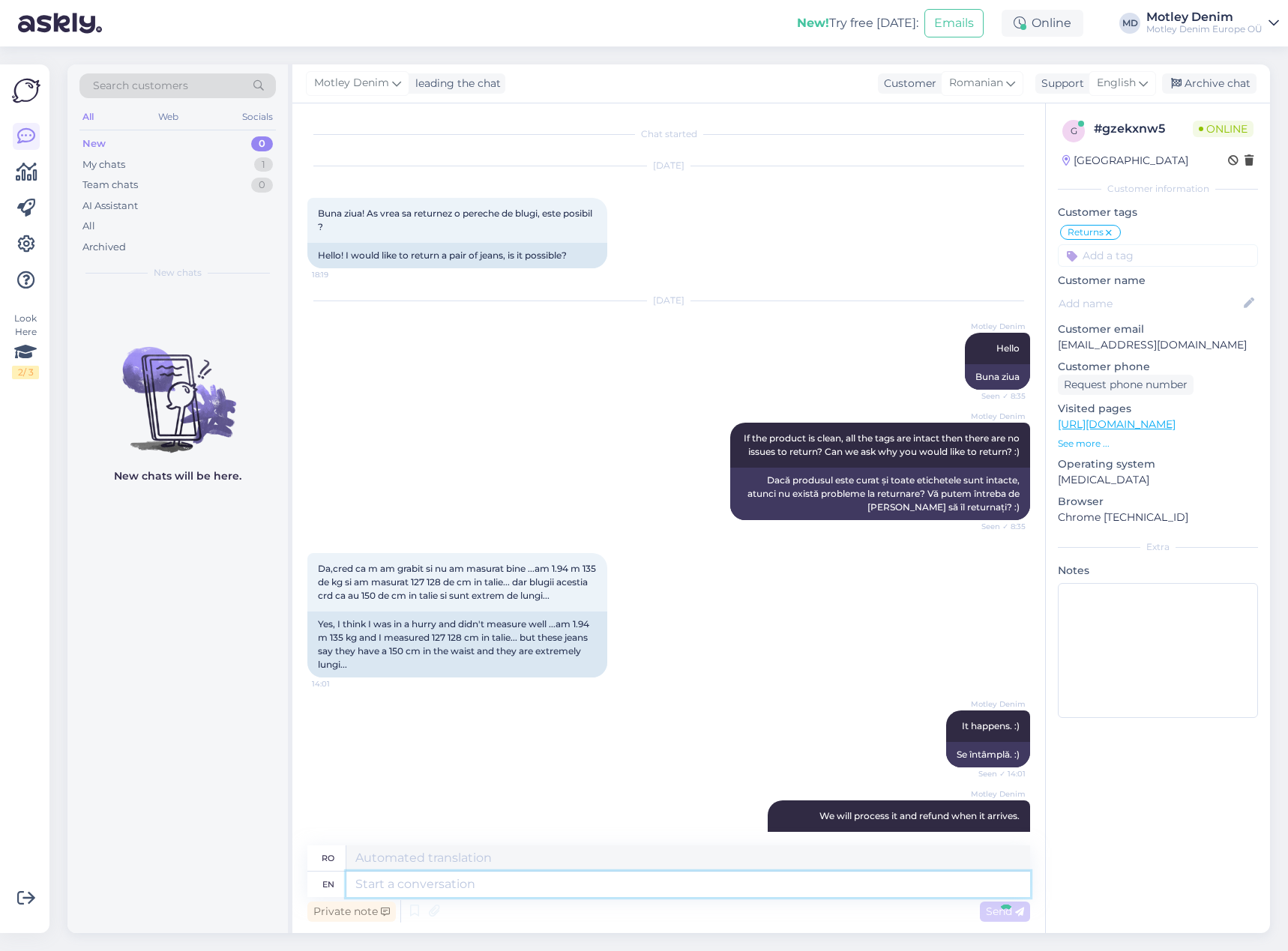
scroll to position [56, 0]
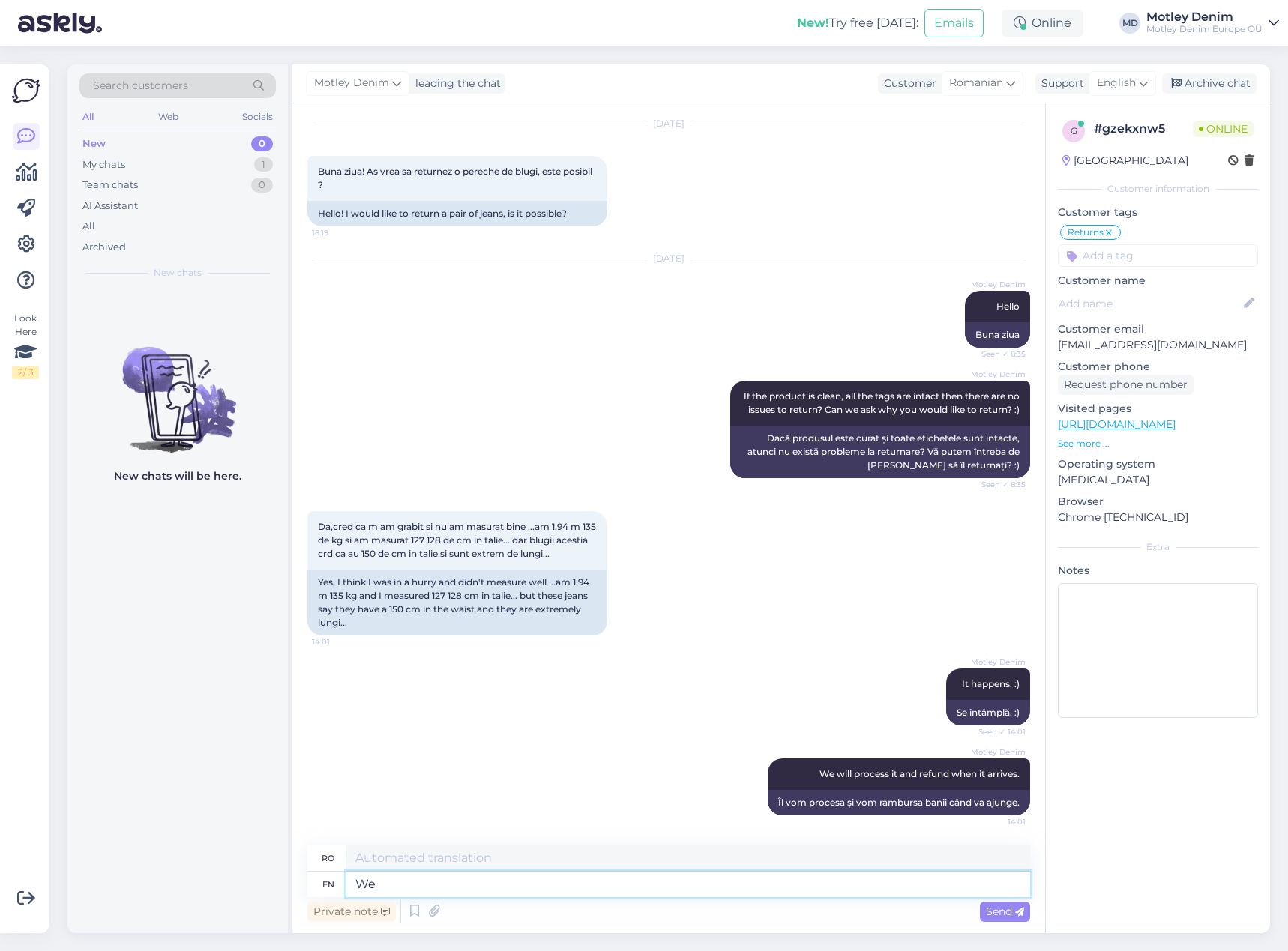
type textarea "We e"
type textarea "Noi"
type textarea "We encourage y"
type textarea "Încurajăm"
type textarea "We encourage you to"
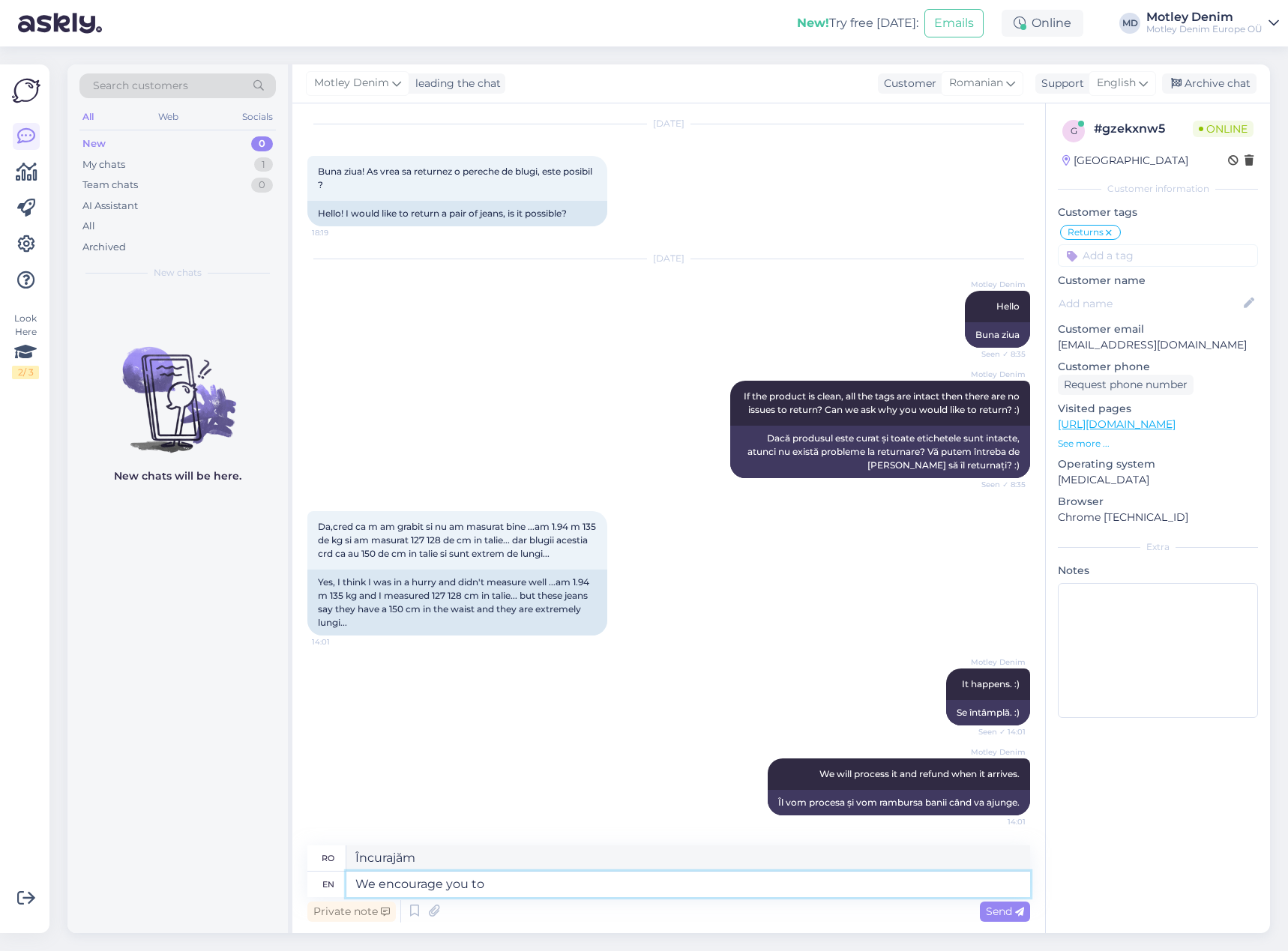
type textarea "Vă încurajăm"
type textarea "We encourage you to"
type textarea "Vă încurajăm să"
type textarea "We encourage you to keep tr"
type textarea "Vă încurajăm să păstrați"
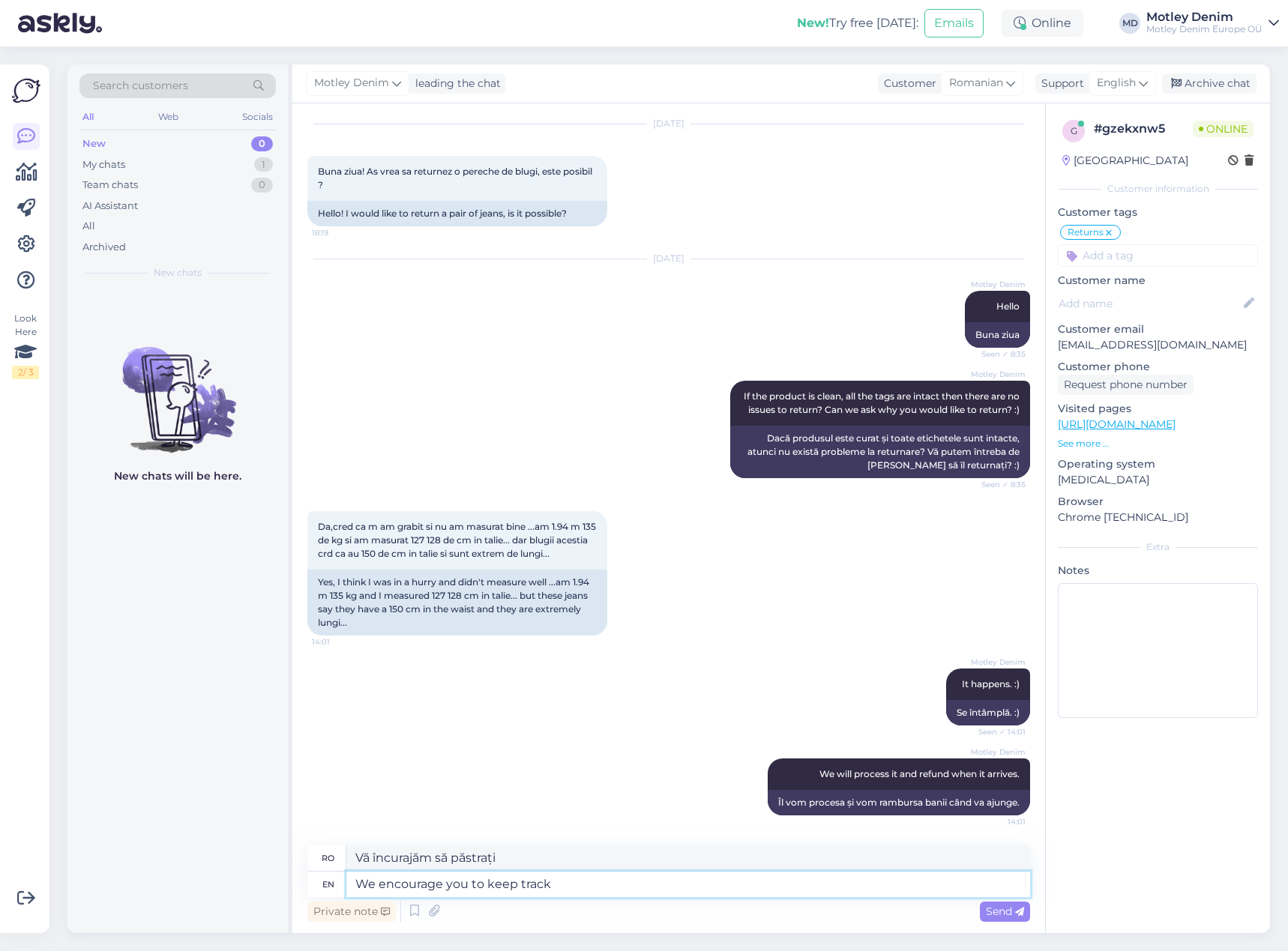
type textarea "We encourage you to keep track"
type textarea "Vă încurajăm să urmăriți"
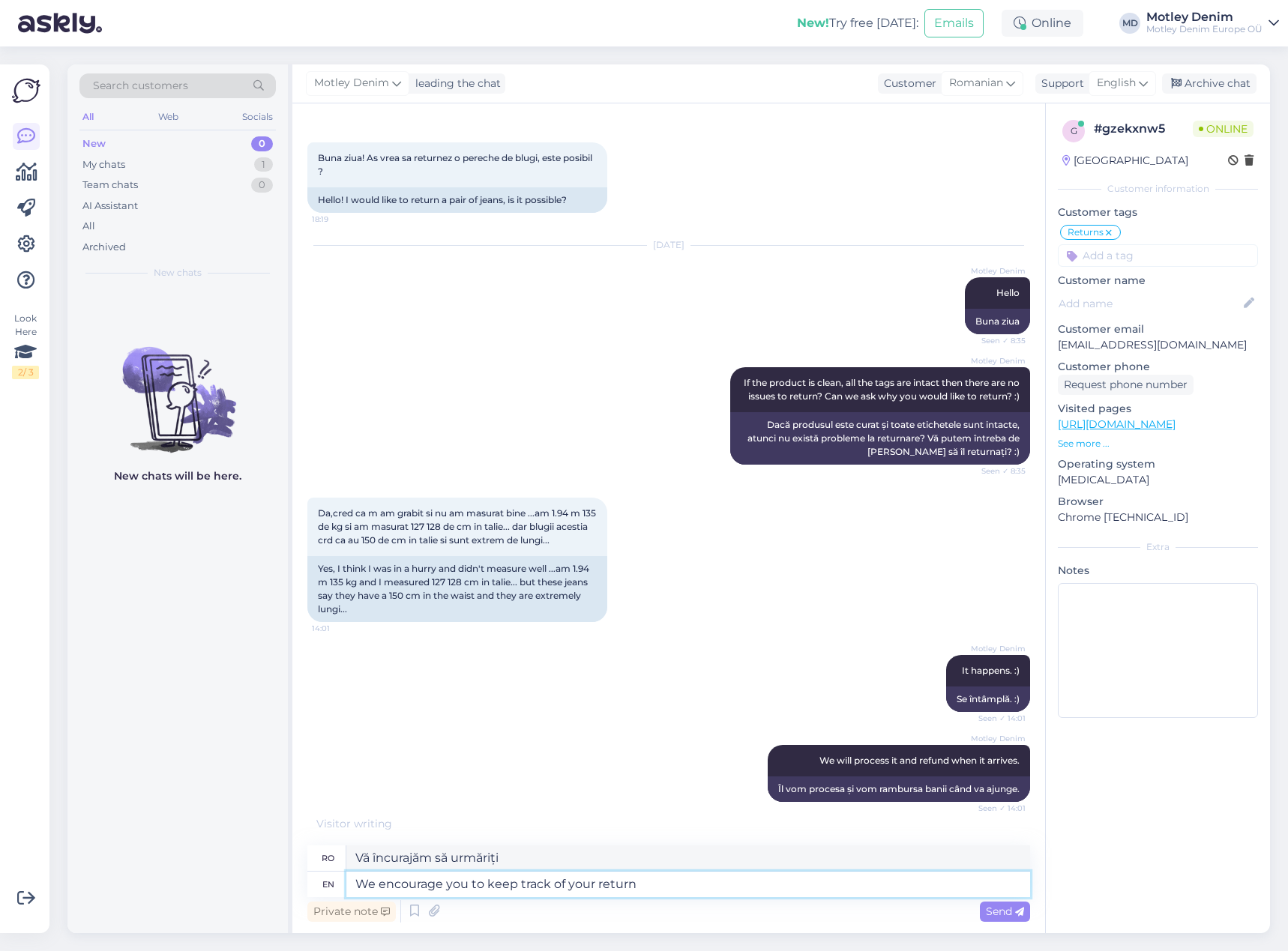
type textarea "We encourage you to keep track of your return"
type textarea "Vă încurajăm să urmăriți returul dumneavoastră"
type textarea "We encourage you to keep track of your return parcel."
type textarea "Vă încurajăm să urmăriți coletul returnat."
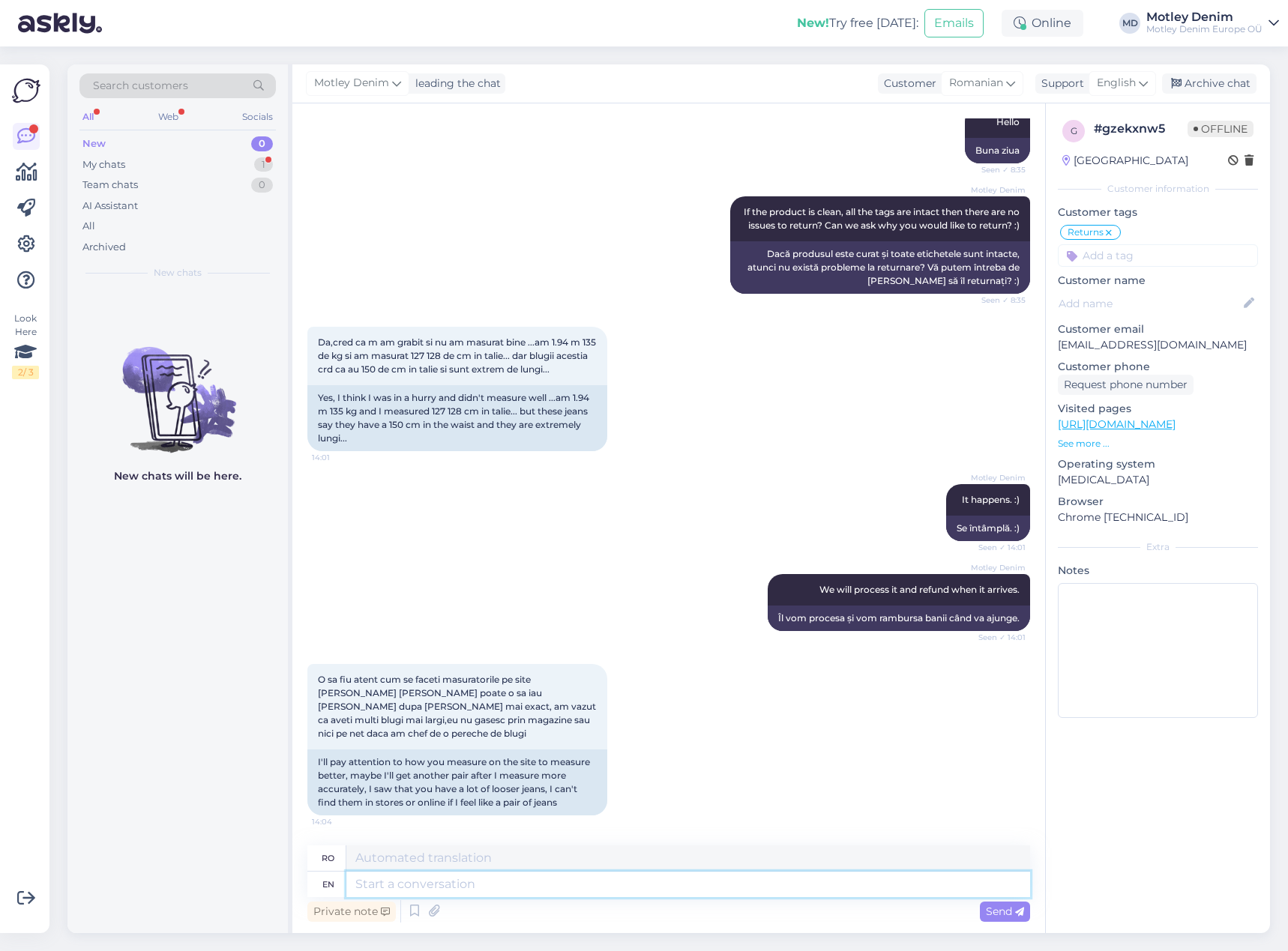
click at [462, 884] on textarea at bounding box center [688, 884] width 684 height 26
